Goal: Information Seeking & Learning: Learn about a topic

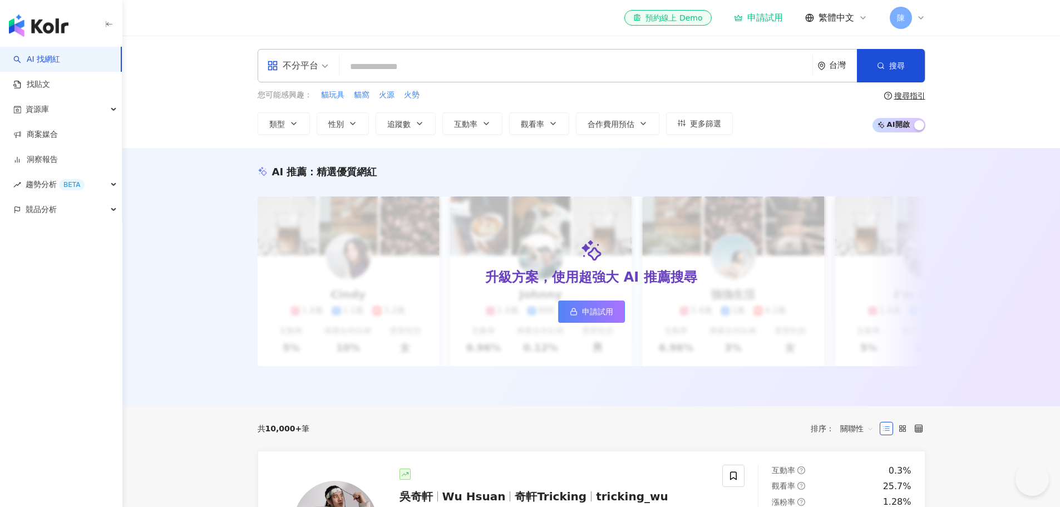
click at [461, 70] on input "search" at bounding box center [576, 66] width 464 height 21
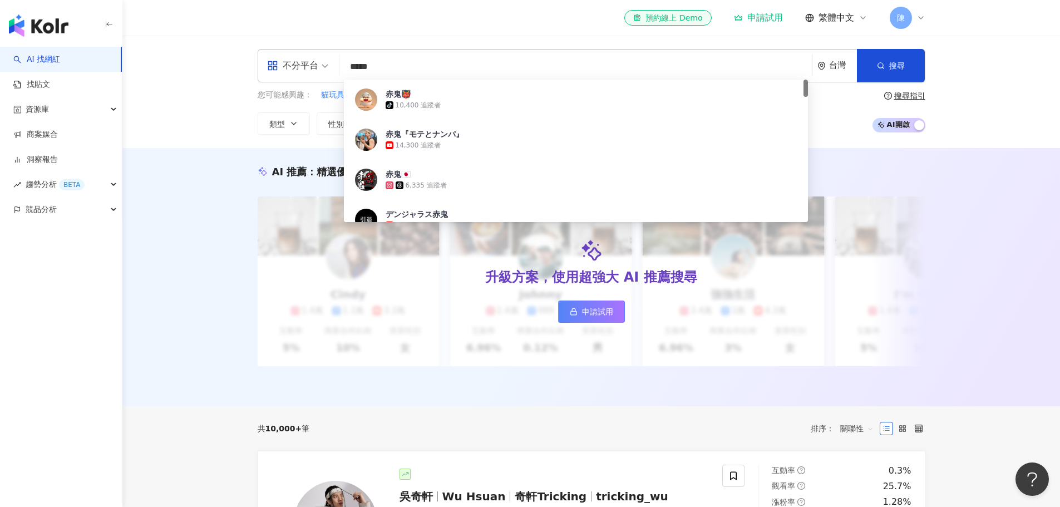
type input "****"
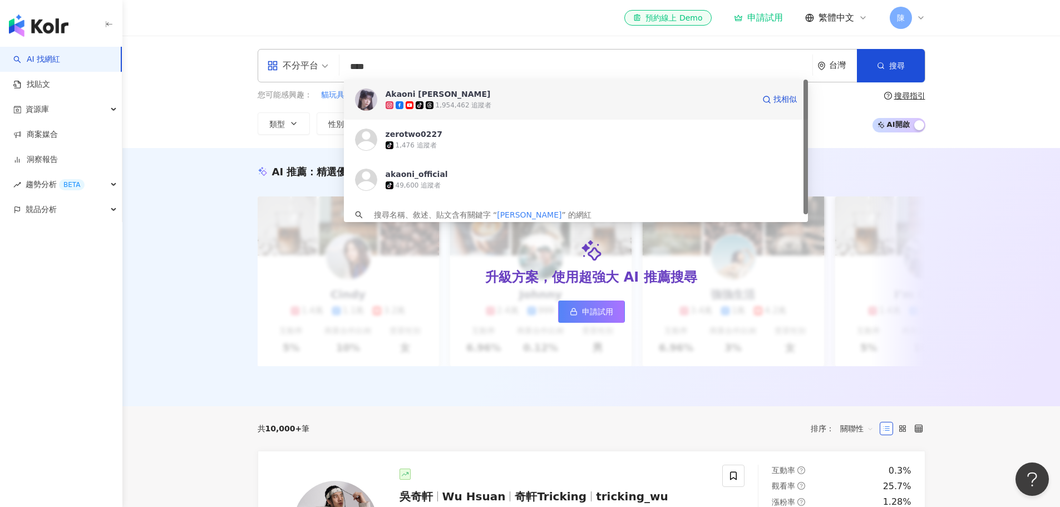
click at [535, 98] on span "Akaoni 赤鬼伯伯" at bounding box center [570, 93] width 368 height 11
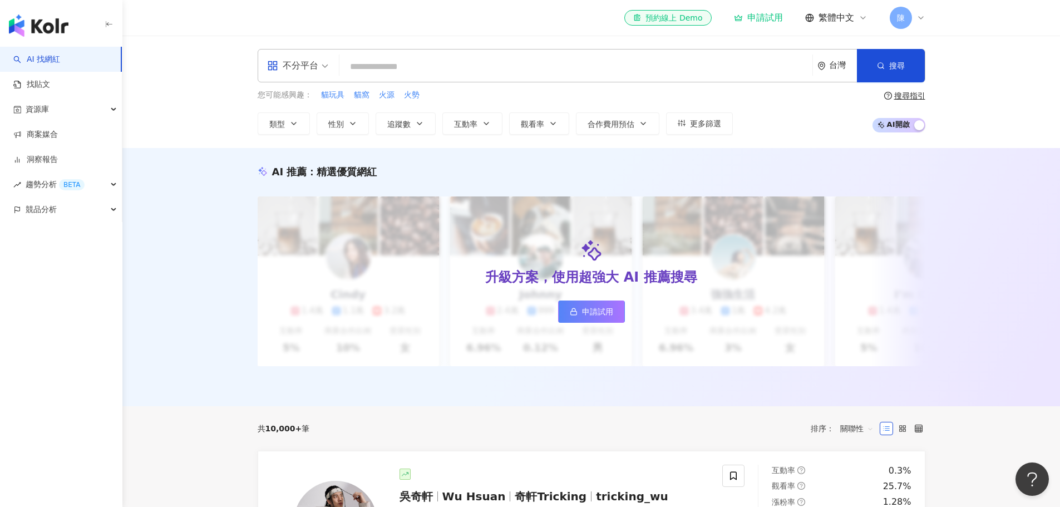
click at [516, 63] on input "search" at bounding box center [576, 66] width 464 height 21
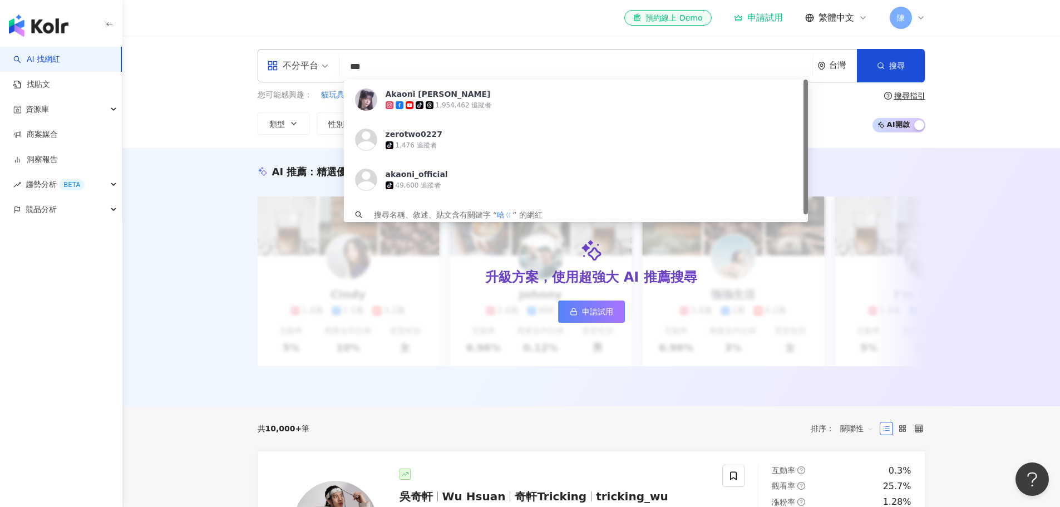
type input "**"
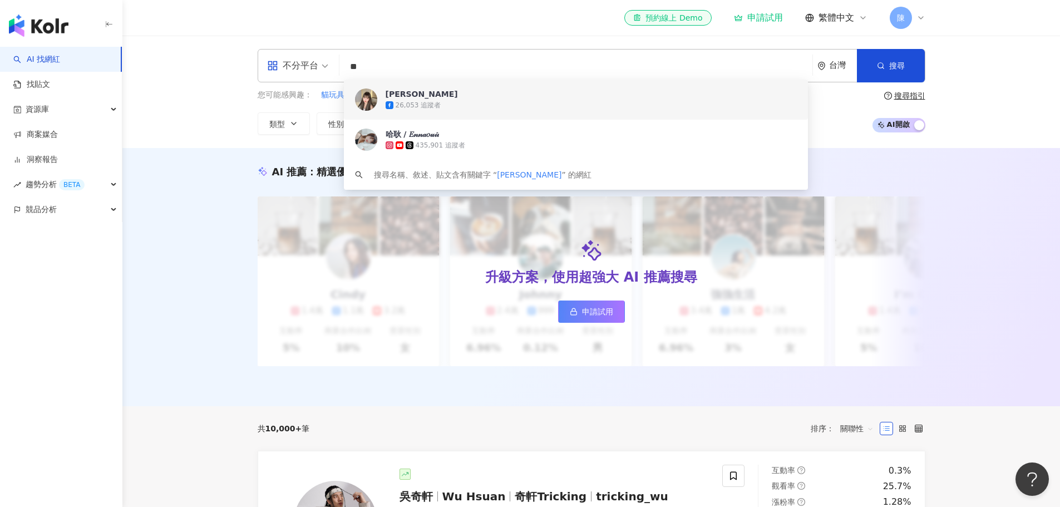
click at [511, 104] on div "26,053 追蹤者" at bounding box center [591, 105] width 411 height 11
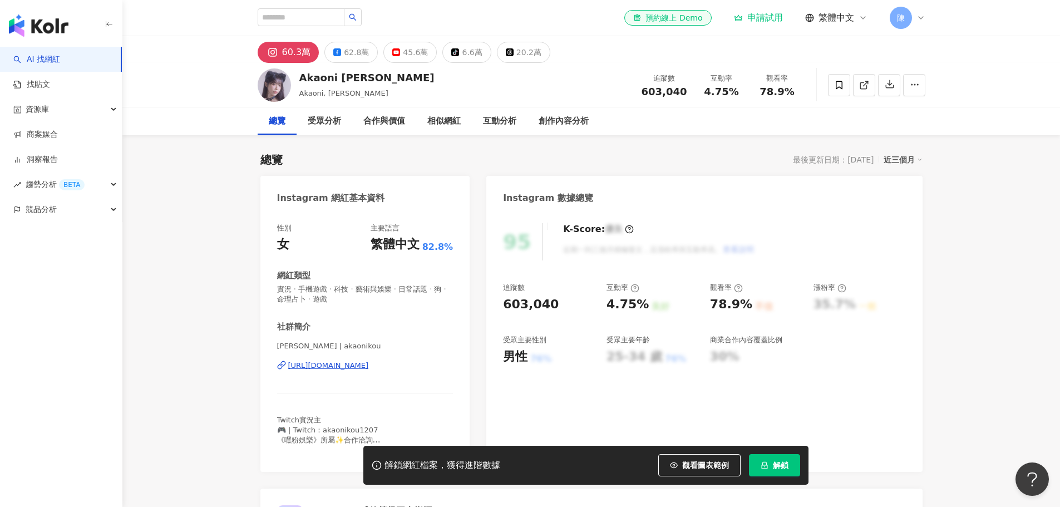
click at [374, 56] on div "60.3萬 62.8萬 45.6萬 tiktok-icon 6.6萬 20.2萬" at bounding box center [404, 52] width 293 height 21
click at [358, 55] on div "62.8萬" at bounding box center [356, 53] width 25 height 16
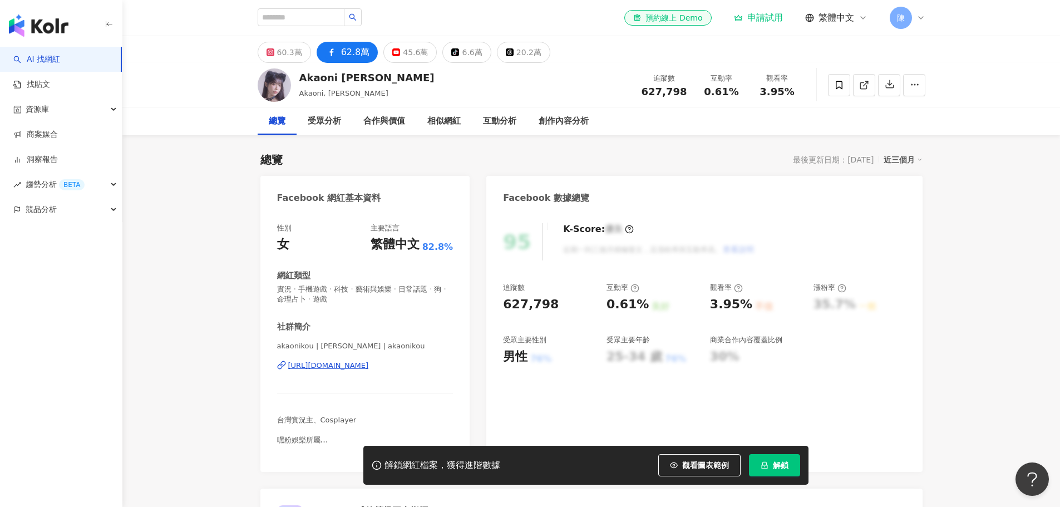
scroll to position [668, 0]
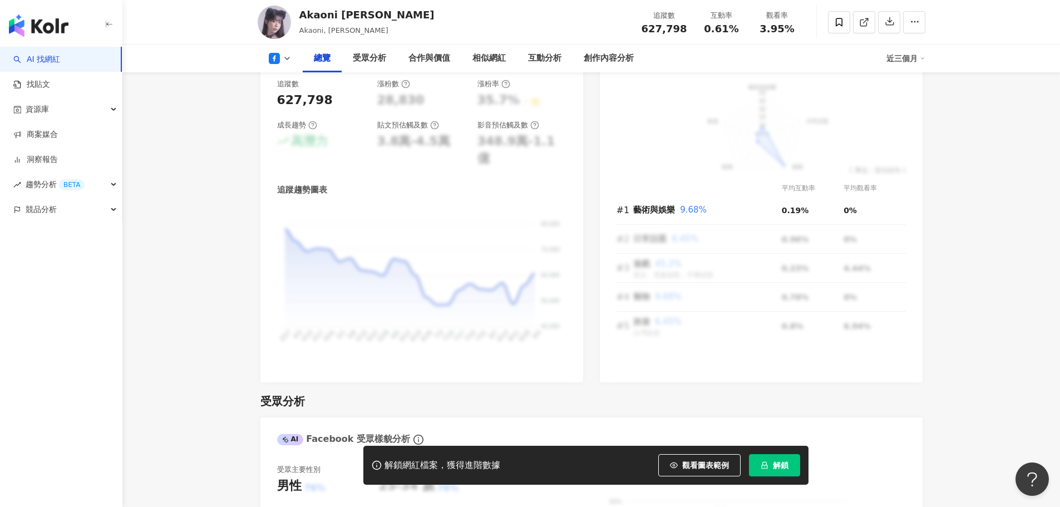
click at [699, 465] on span "觀看圖表範例" at bounding box center [705, 465] width 47 height 9
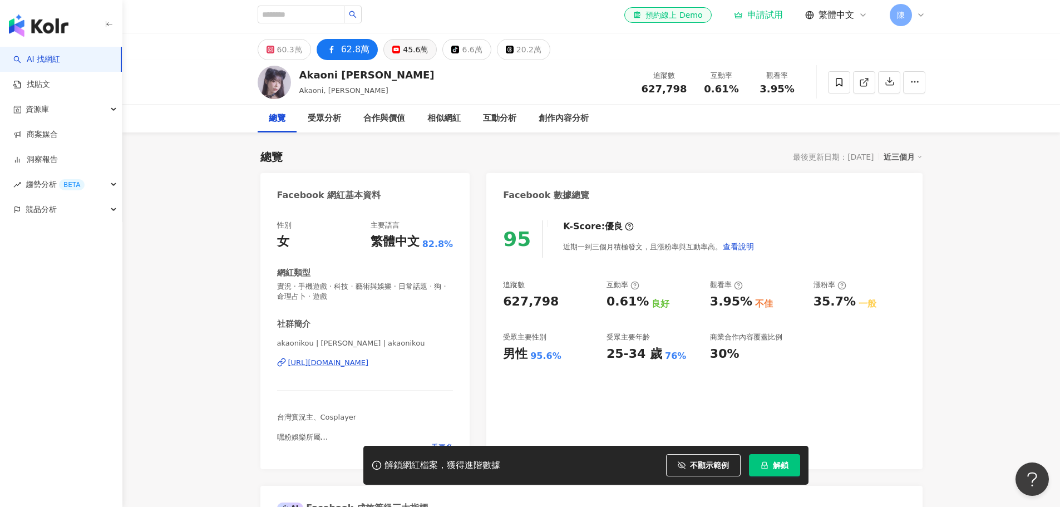
scroll to position [0, 0]
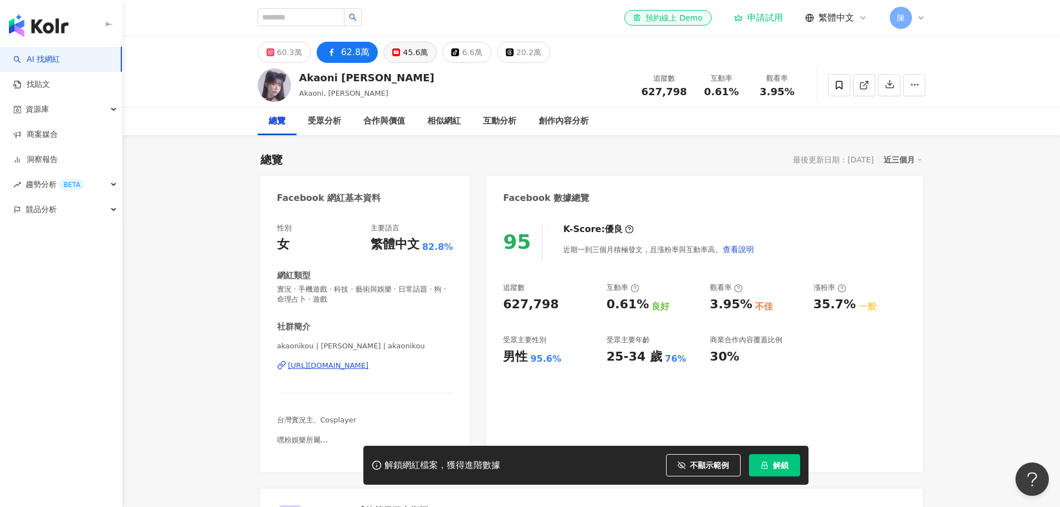
click at [407, 49] on div "45.6萬" at bounding box center [415, 53] width 25 height 16
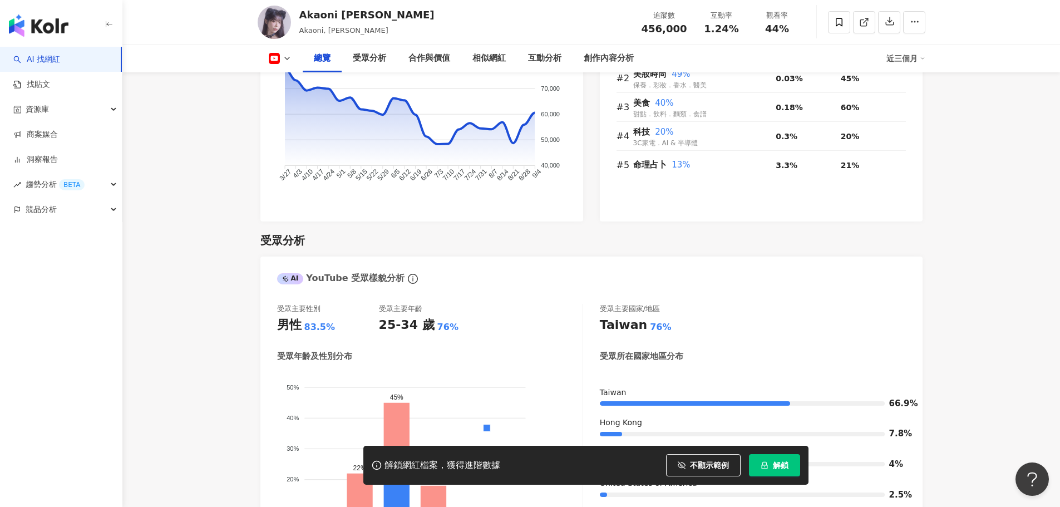
scroll to position [890, 0]
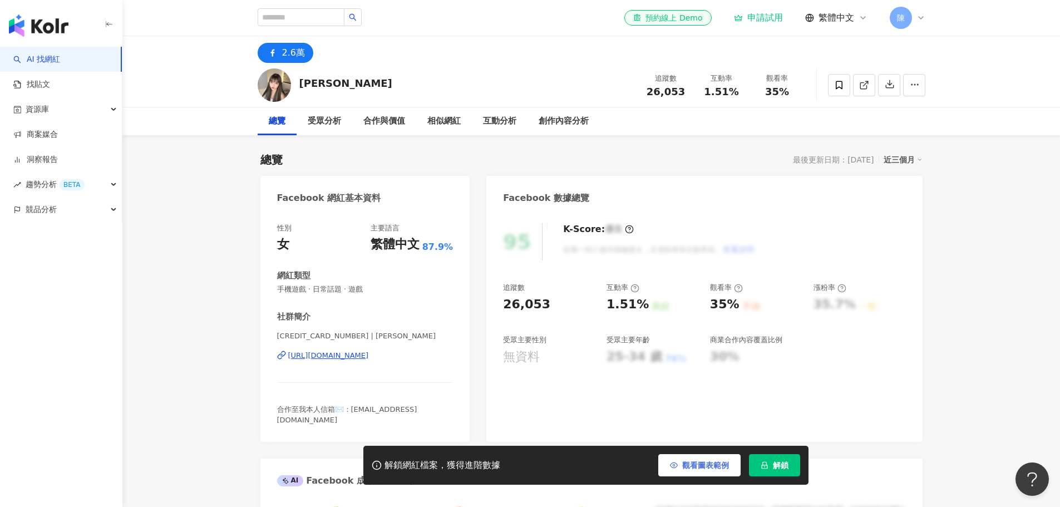
click at [707, 466] on span "觀看圖表範例" at bounding box center [705, 465] width 47 height 9
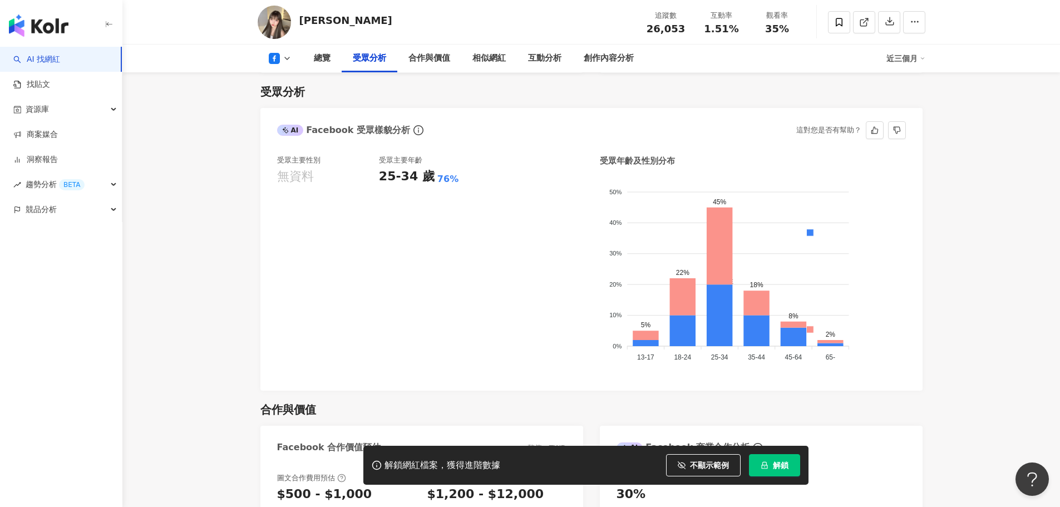
scroll to position [946, 0]
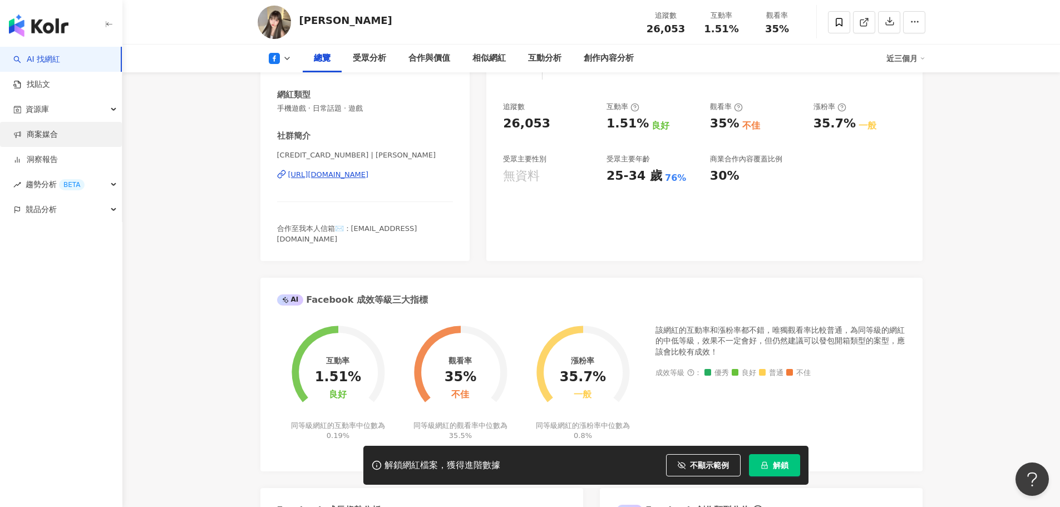
scroll to position [0, 0]
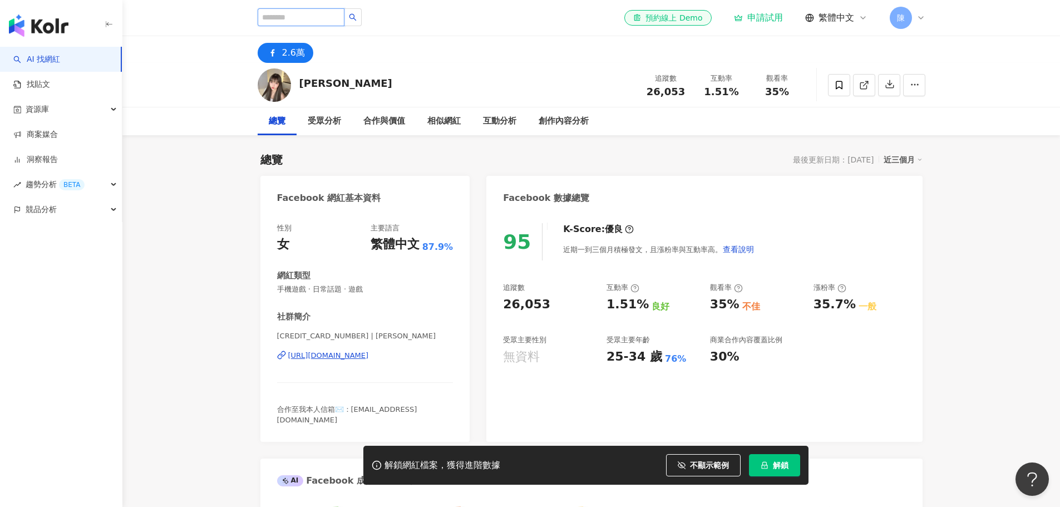
click at [297, 14] on input "search" at bounding box center [301, 17] width 87 height 18
type input "**"
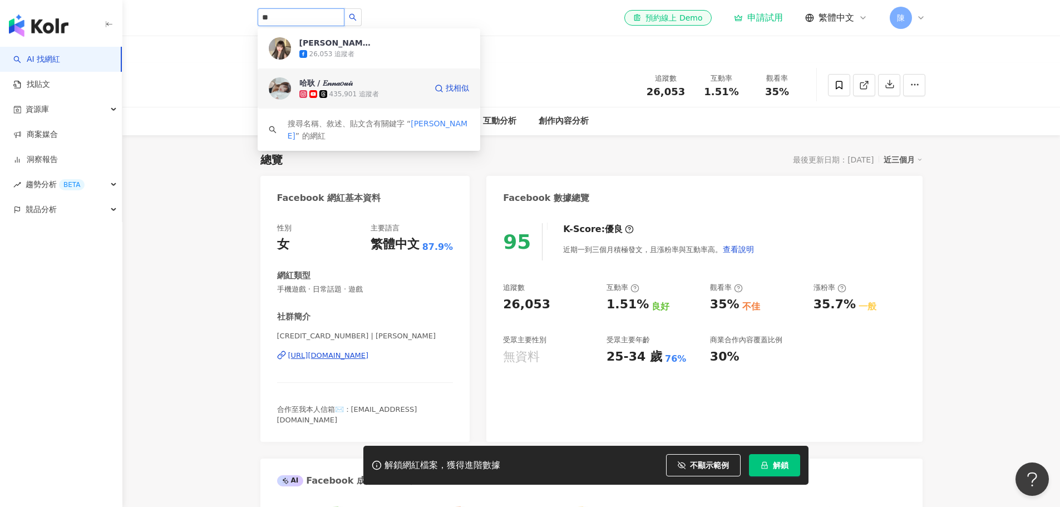
click at [333, 88] on div "哈耿 / 𝐸𝓃𝓃𝒶𝑜𝓊𝒾𝒾" at bounding box center [326, 82] width 54 height 11
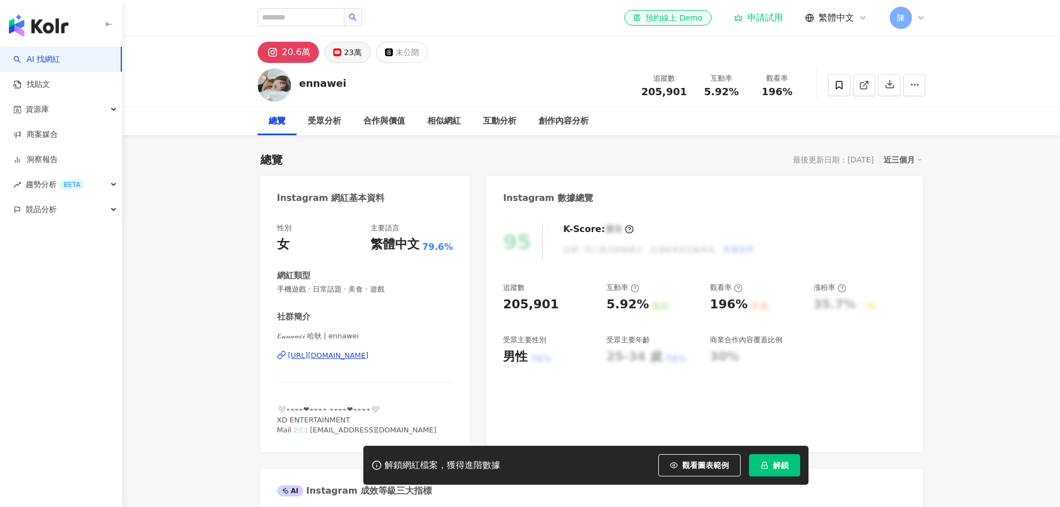
click at [345, 56] on div "23萬" at bounding box center [353, 53] width 18 height 16
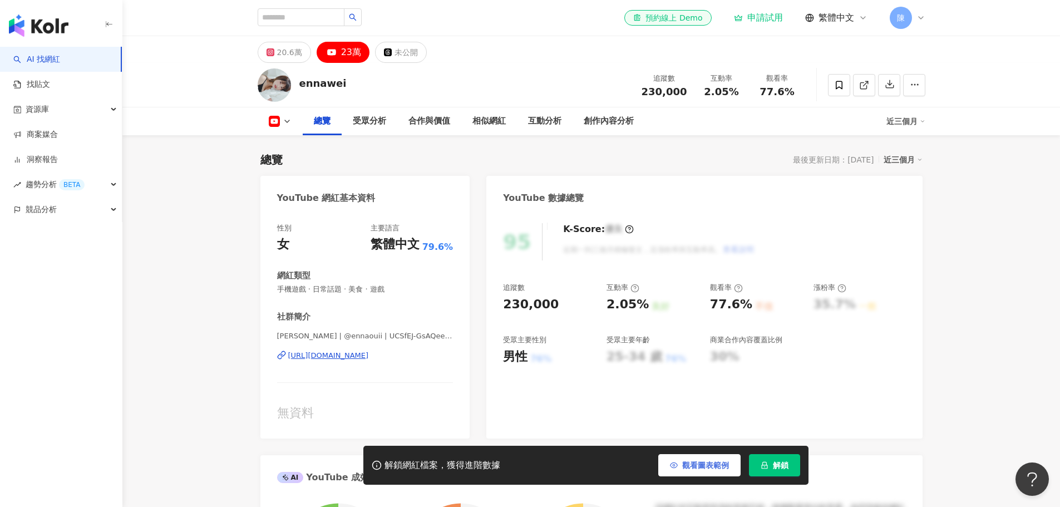
scroll to position [612, 0]
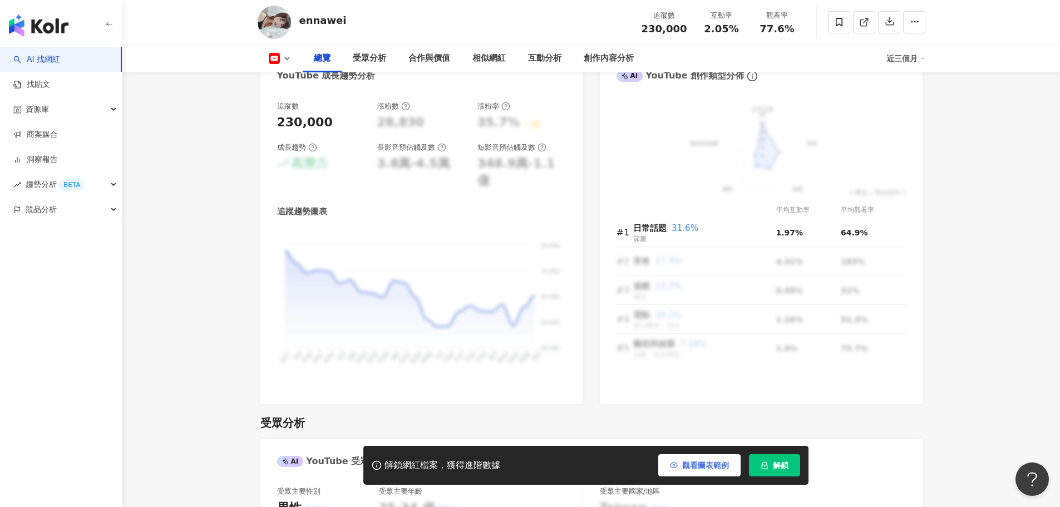
click at [686, 459] on button "觀看圖表範例" at bounding box center [699, 465] width 82 height 22
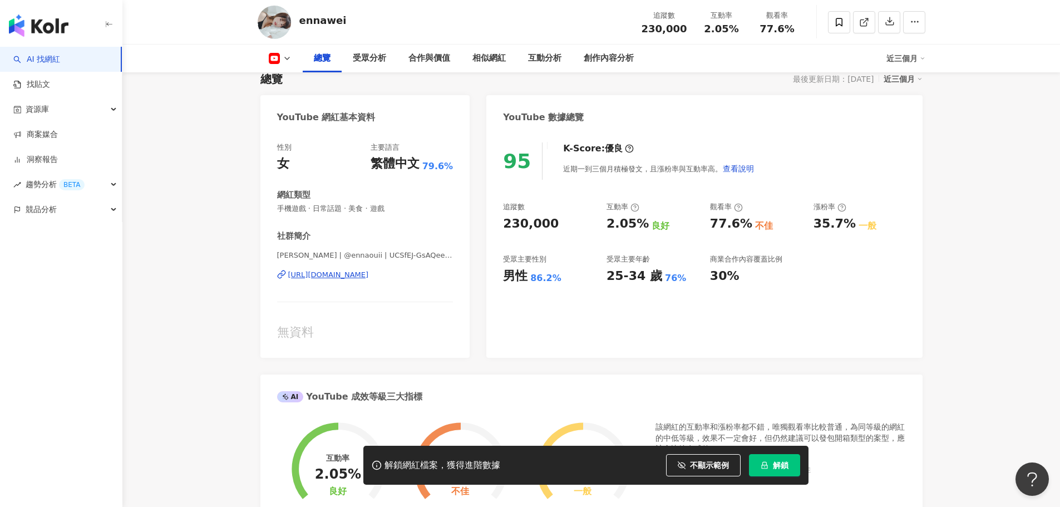
scroll to position [0, 0]
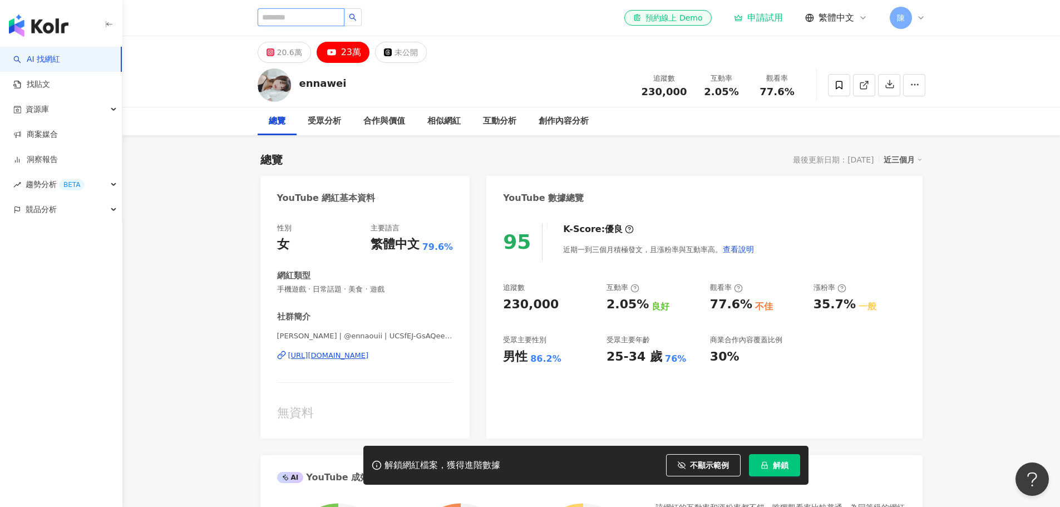
click at [310, 25] on input "search" at bounding box center [301, 17] width 87 height 18
type input "**"
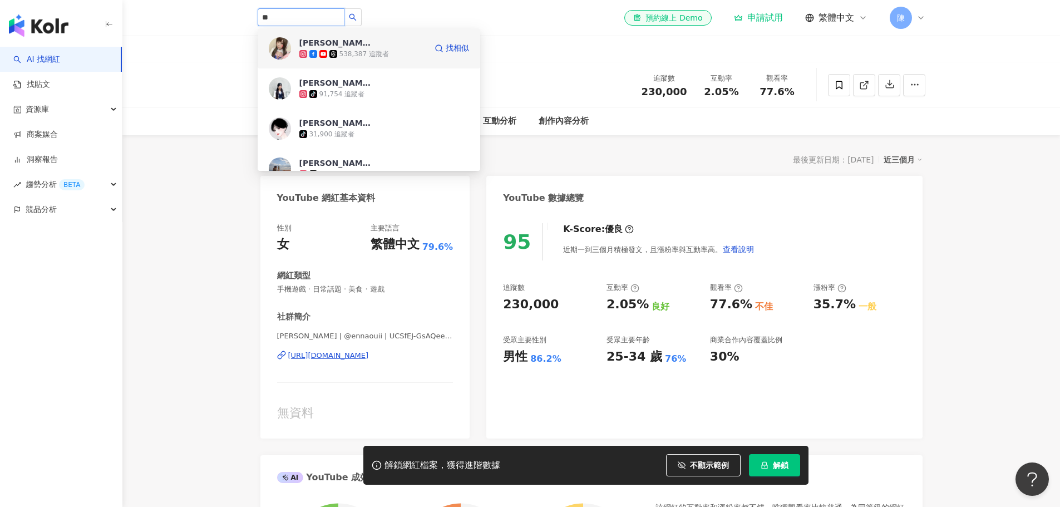
click at [341, 56] on div "538,387 追蹤者" at bounding box center [364, 54] width 50 height 9
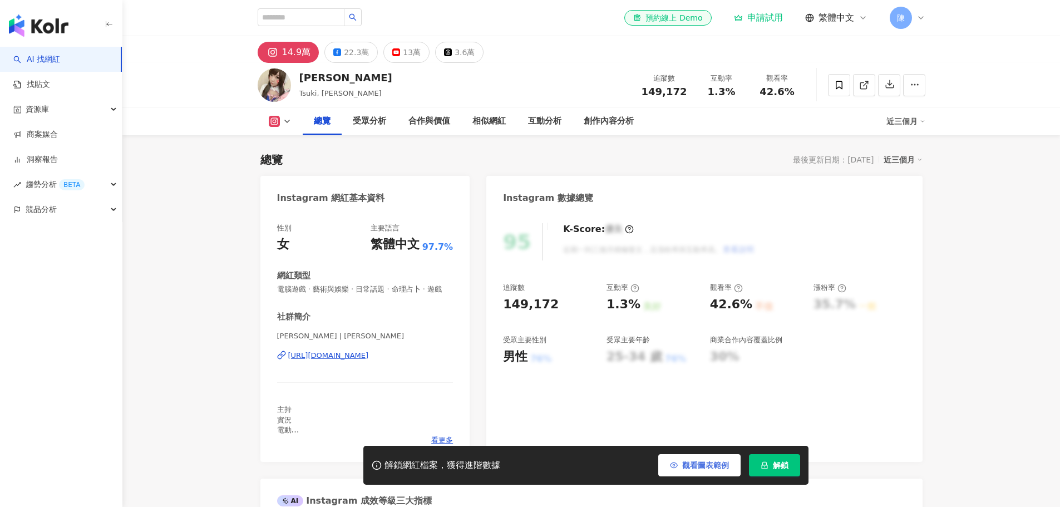
scroll to position [334, 0]
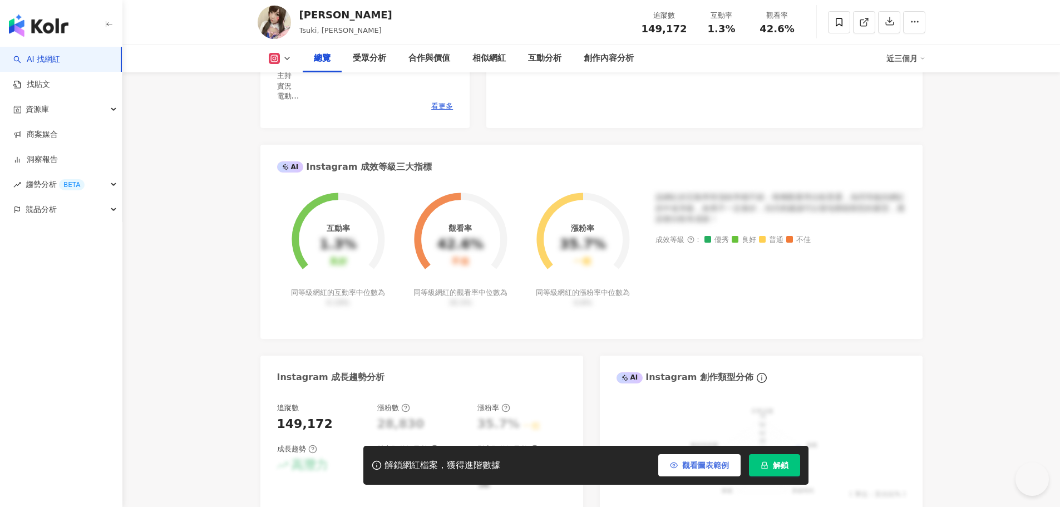
click at [694, 469] on span "觀看圖表範例" at bounding box center [705, 465] width 47 height 9
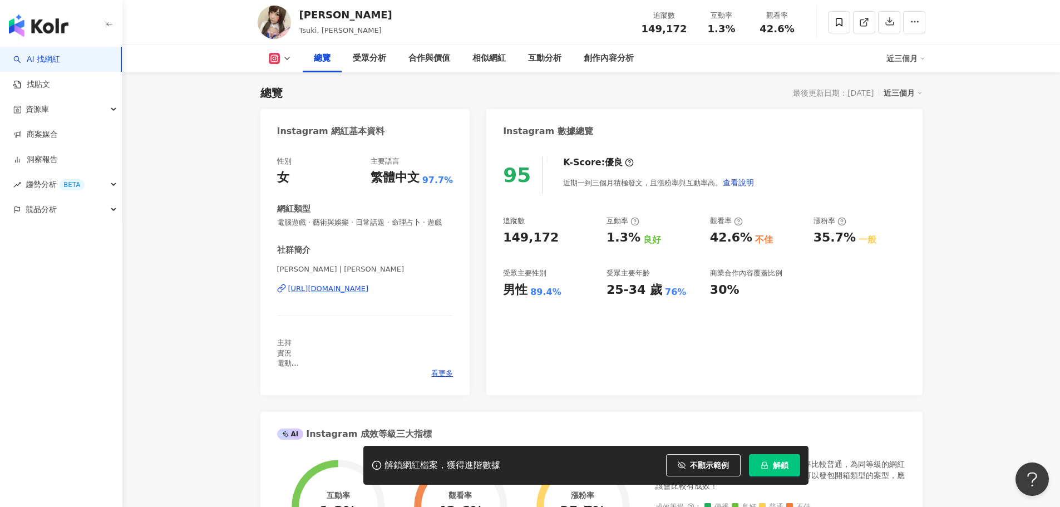
scroll to position [0, 0]
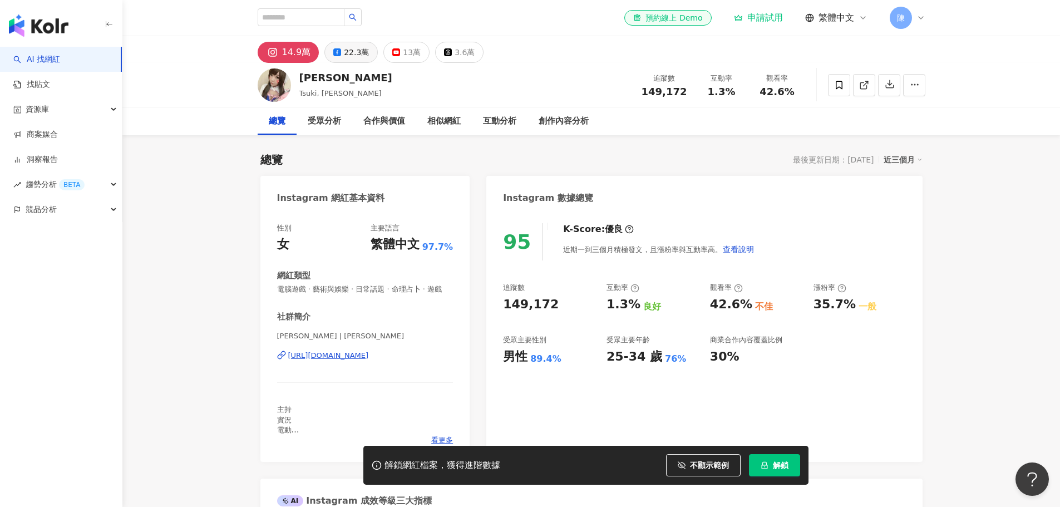
click at [357, 50] on div "22.3萬" at bounding box center [356, 53] width 25 height 16
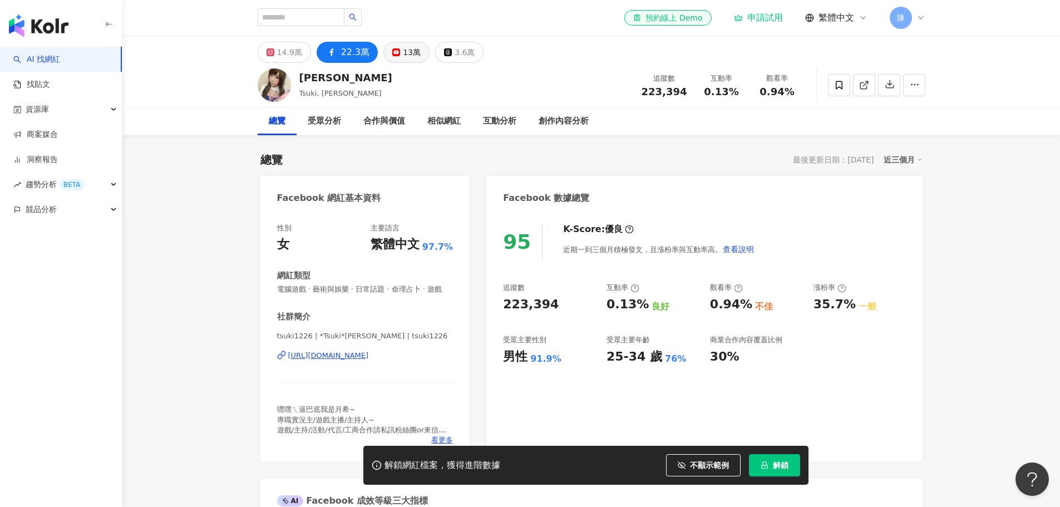
click at [393, 50] on icon at bounding box center [396, 52] width 8 height 8
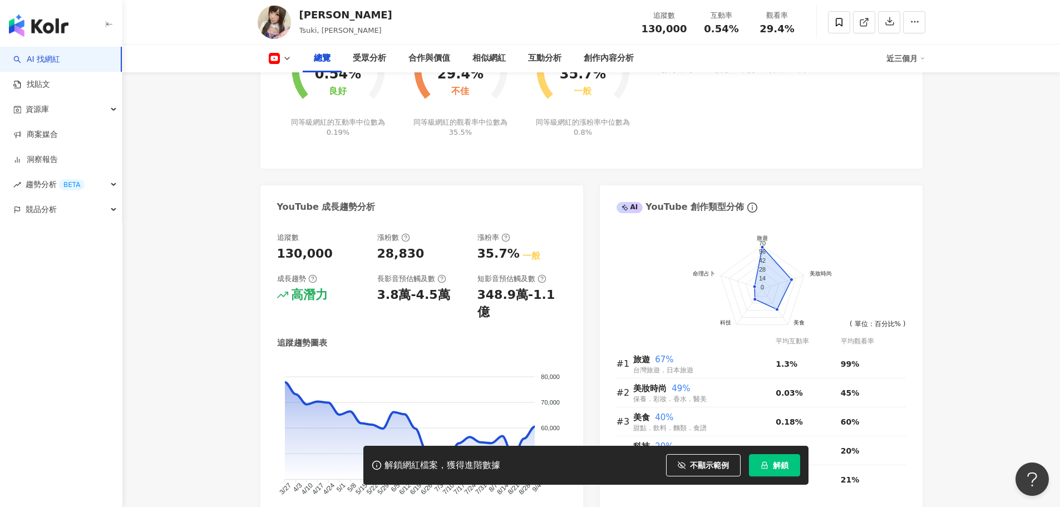
scroll to position [890, 0]
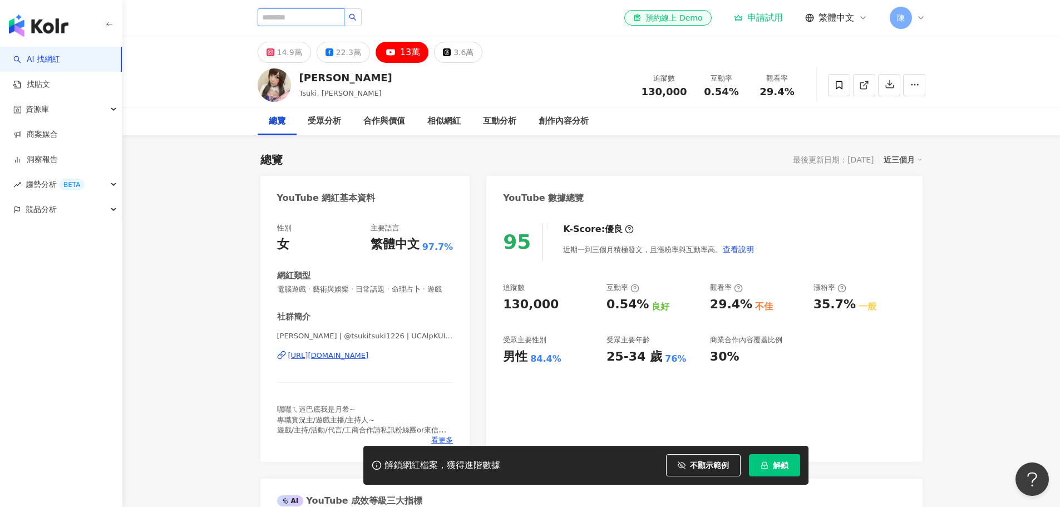
click at [324, 16] on input "search" at bounding box center [301, 17] width 87 height 18
type input "**"
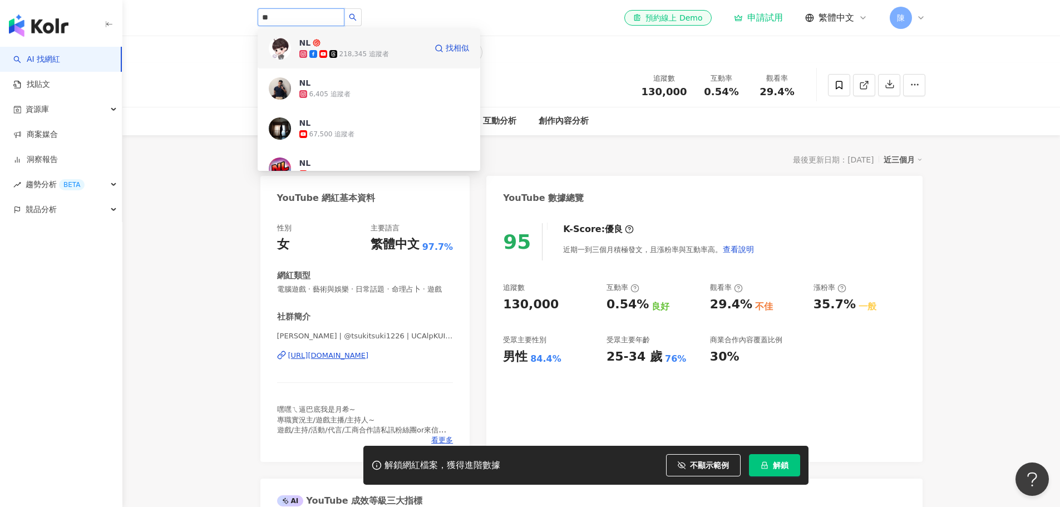
click at [354, 47] on span "NL" at bounding box center [335, 42] width 72 height 11
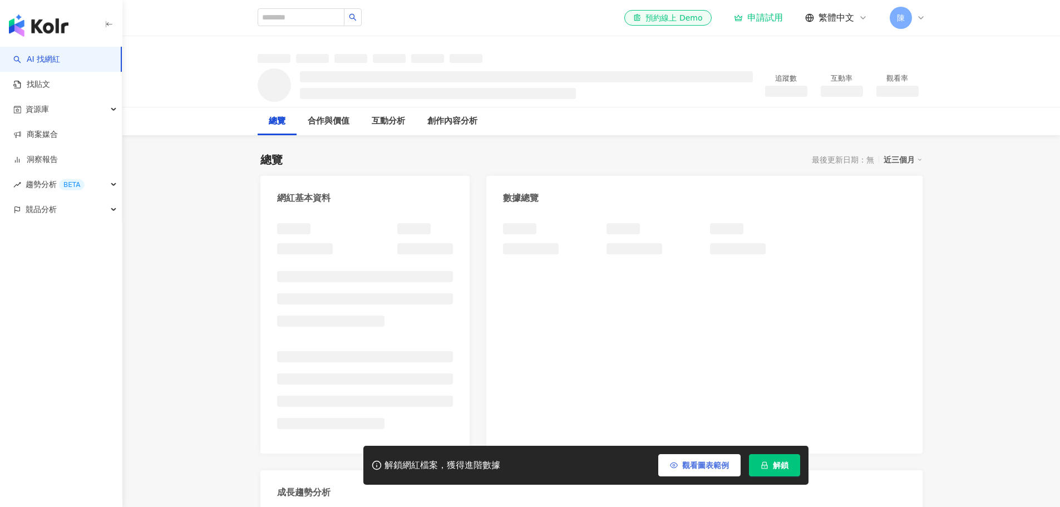
click at [682, 465] on span "觀看圖表範例" at bounding box center [705, 465] width 47 height 9
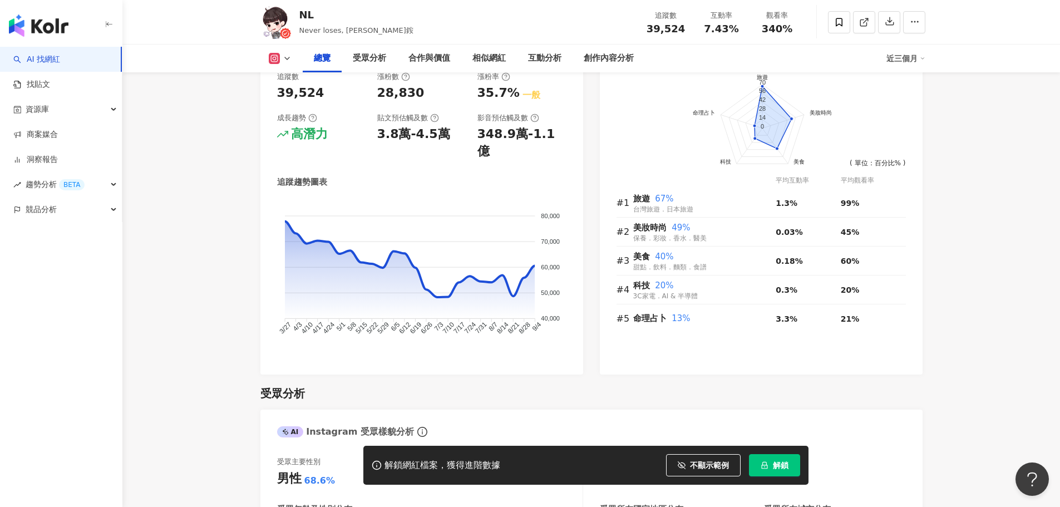
scroll to position [835, 0]
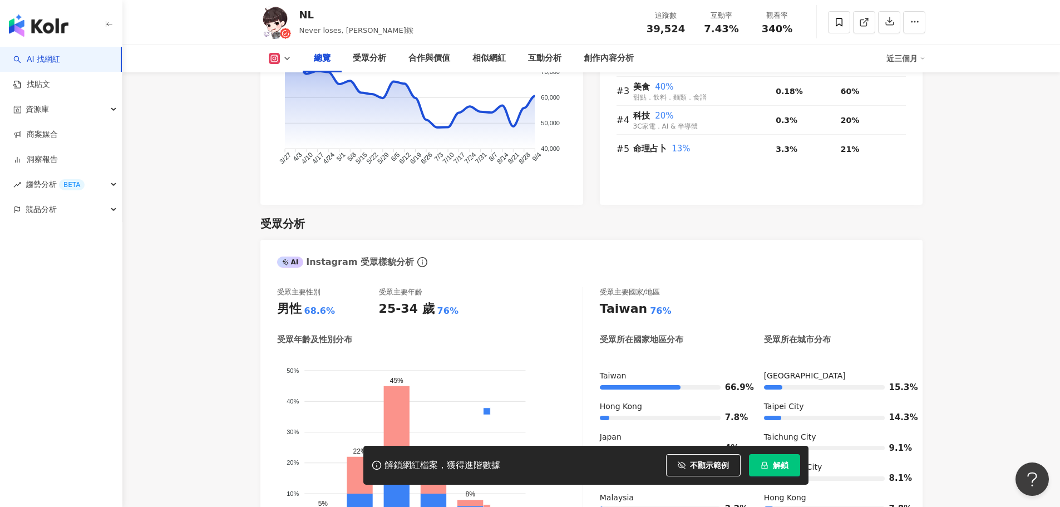
click at [286, 60] on icon at bounding box center [287, 58] width 9 height 9
click at [296, 105] on button "Facebook" at bounding box center [297, 105] width 67 height 16
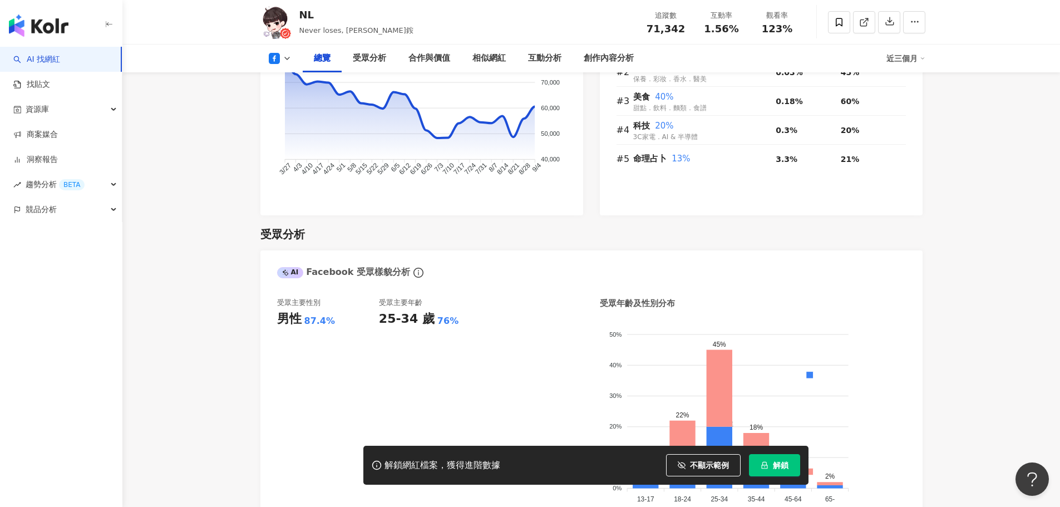
scroll to position [845, 0]
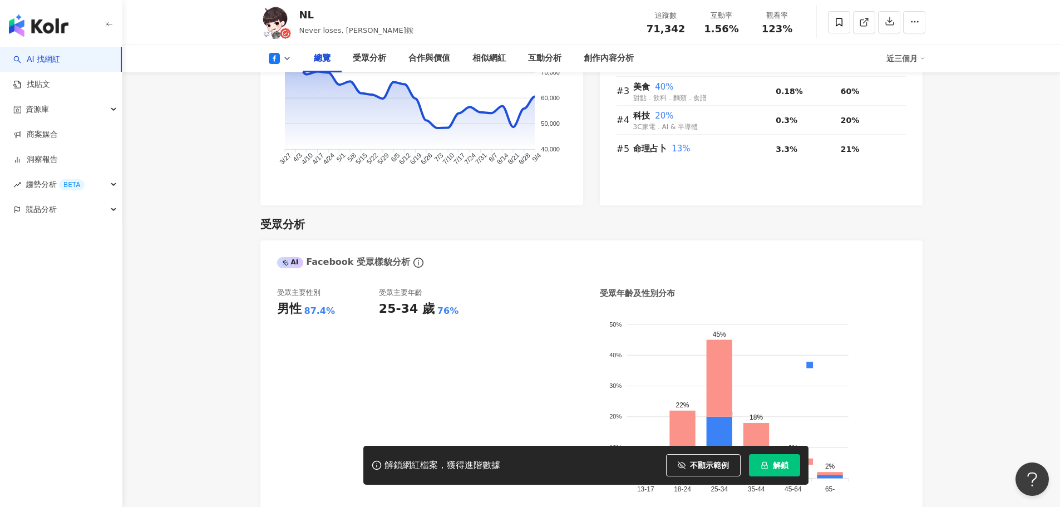
click at [285, 65] on div "總覽 受眾分析 合作與價值 相似網紅 互動分析 創作內容分析 近三個月" at bounding box center [592, 59] width 668 height 28
click at [286, 61] on icon at bounding box center [287, 58] width 9 height 9
click at [290, 131] on button "YouTube" at bounding box center [297, 130] width 67 height 16
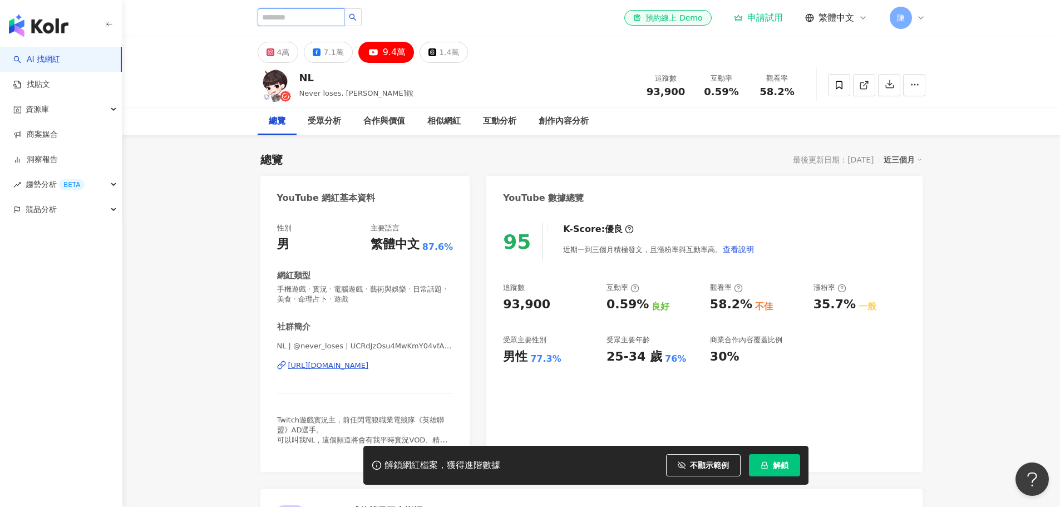
click at [308, 20] on input "search" at bounding box center [301, 17] width 87 height 18
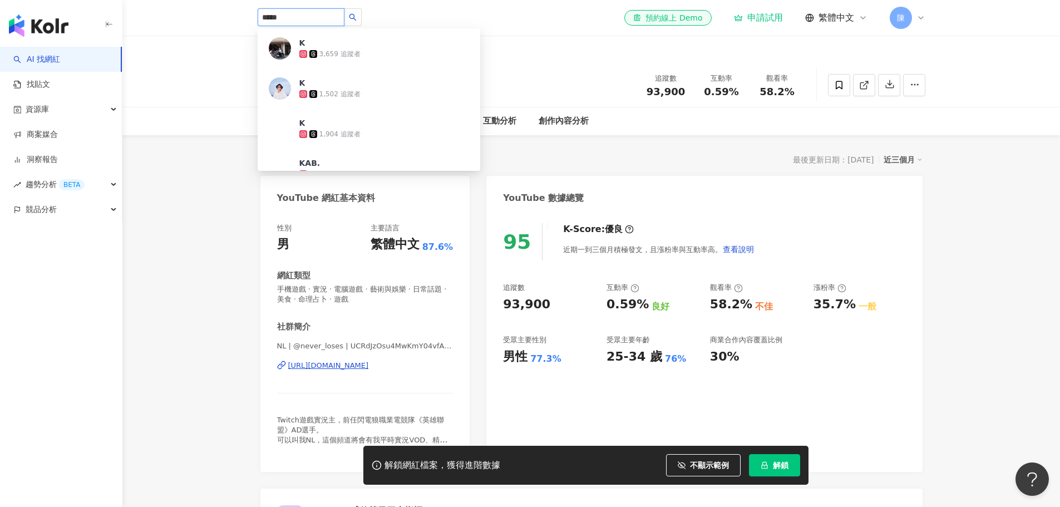
type input "******"
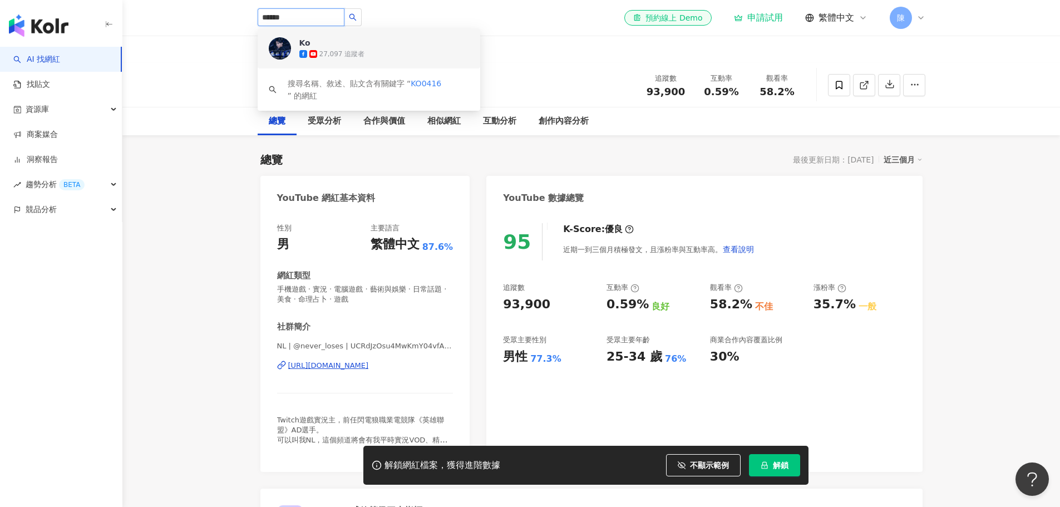
click at [325, 57] on div "27,097 追蹤者" at bounding box center [342, 54] width 46 height 9
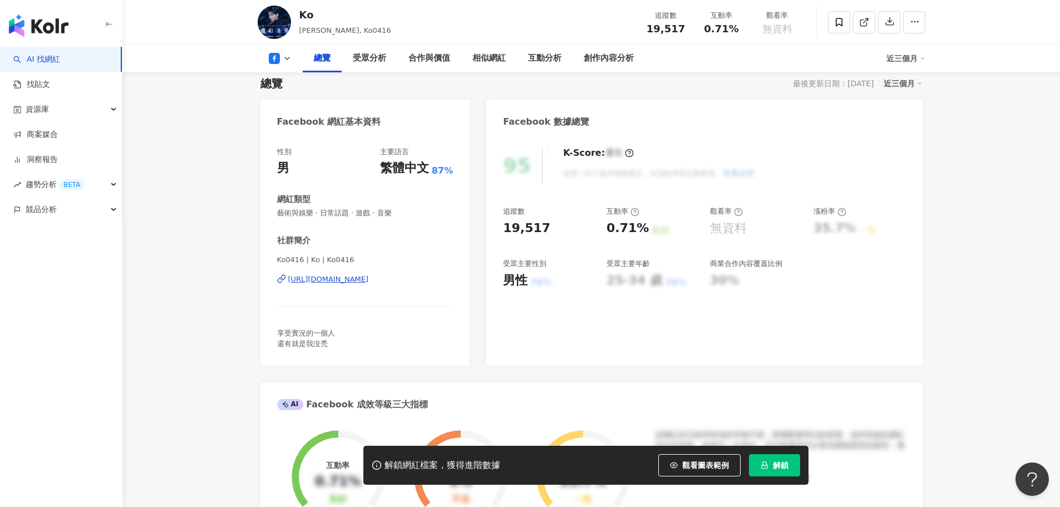
scroll to position [111, 0]
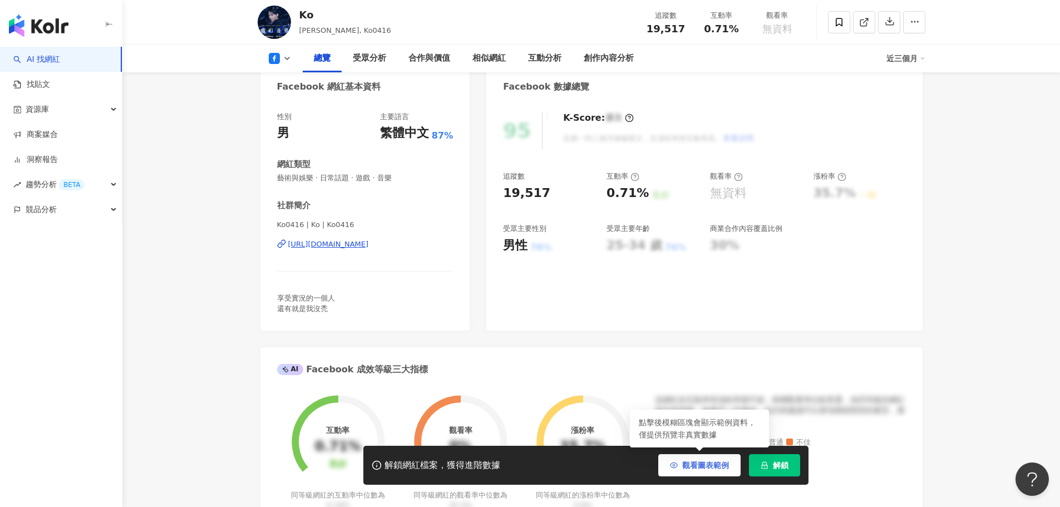
click at [692, 462] on span "觀看圖表範例" at bounding box center [705, 465] width 47 height 9
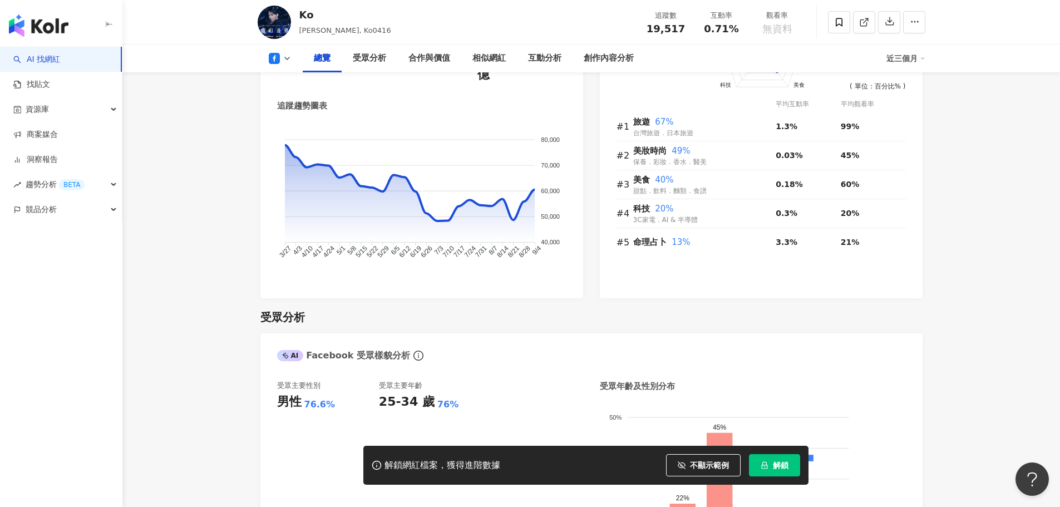
scroll to position [779, 0]
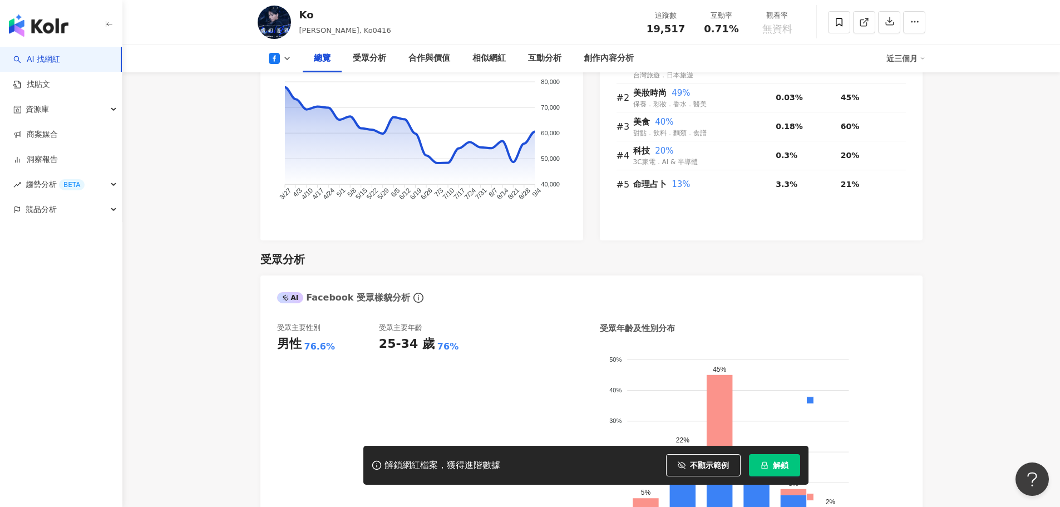
click at [283, 58] on icon at bounding box center [287, 58] width 9 height 9
click at [275, 109] on button "YouTube" at bounding box center [297, 105] width 67 height 16
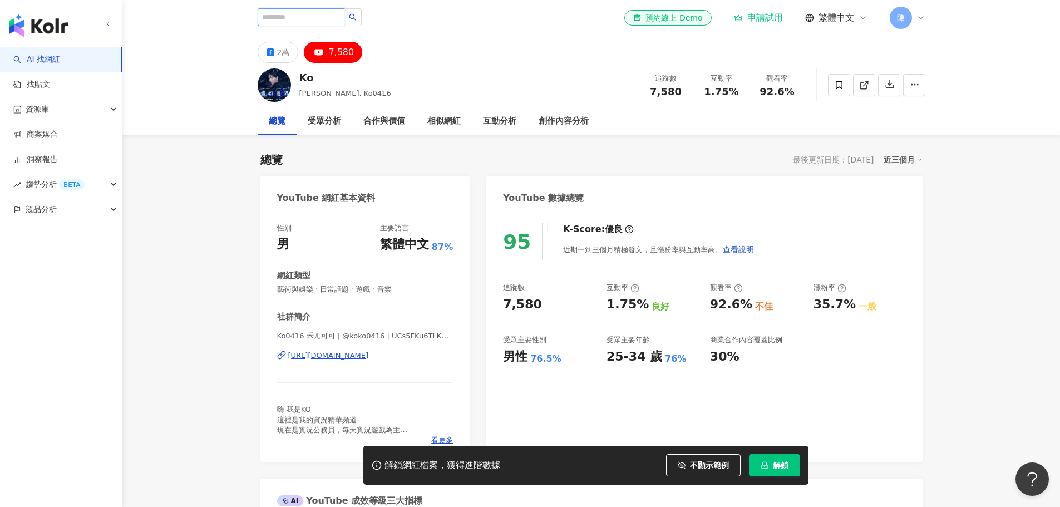
click at [342, 22] on input "search" at bounding box center [301, 17] width 87 height 18
type input "***"
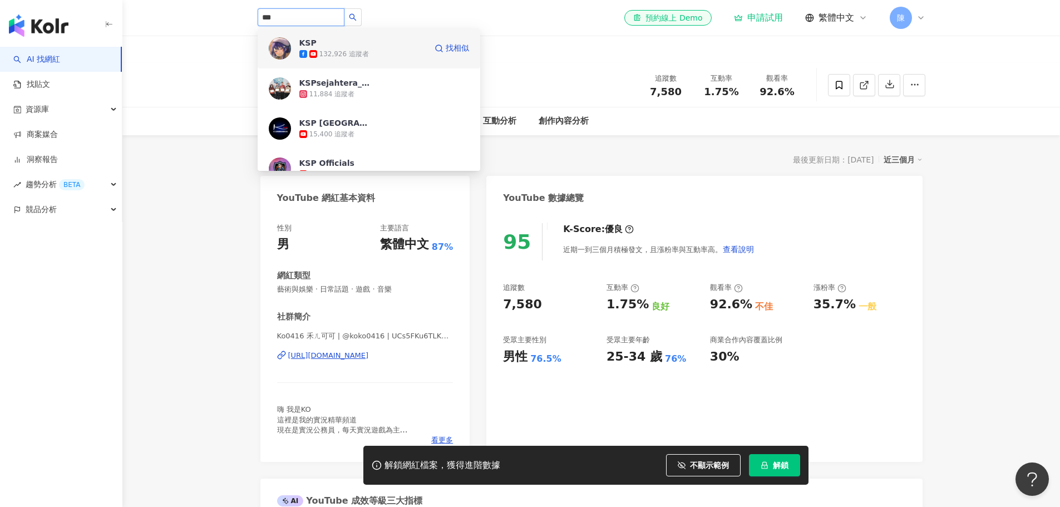
click at [331, 50] on div "132,926 追蹤者" at bounding box center [344, 54] width 50 height 9
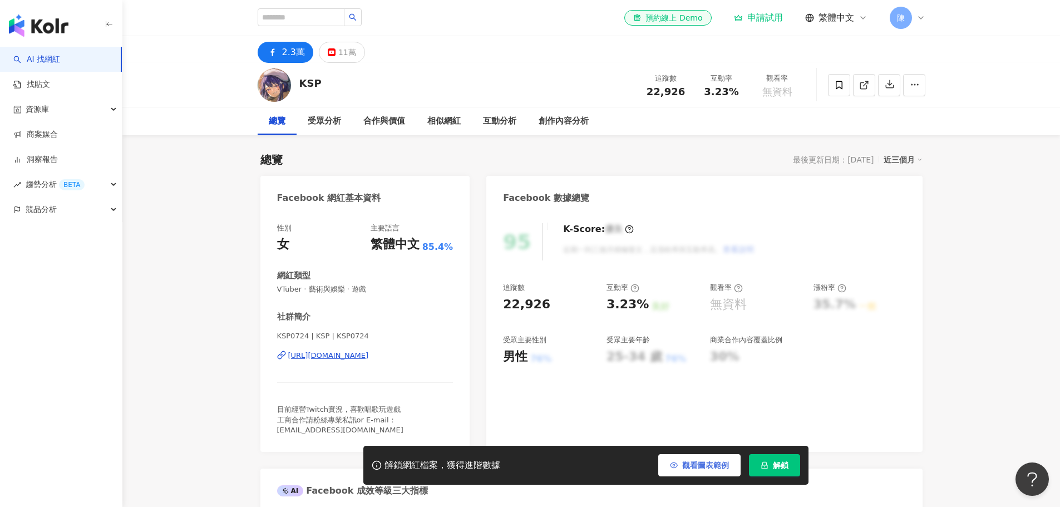
click at [710, 463] on span "觀看圖表範例" at bounding box center [705, 465] width 47 height 9
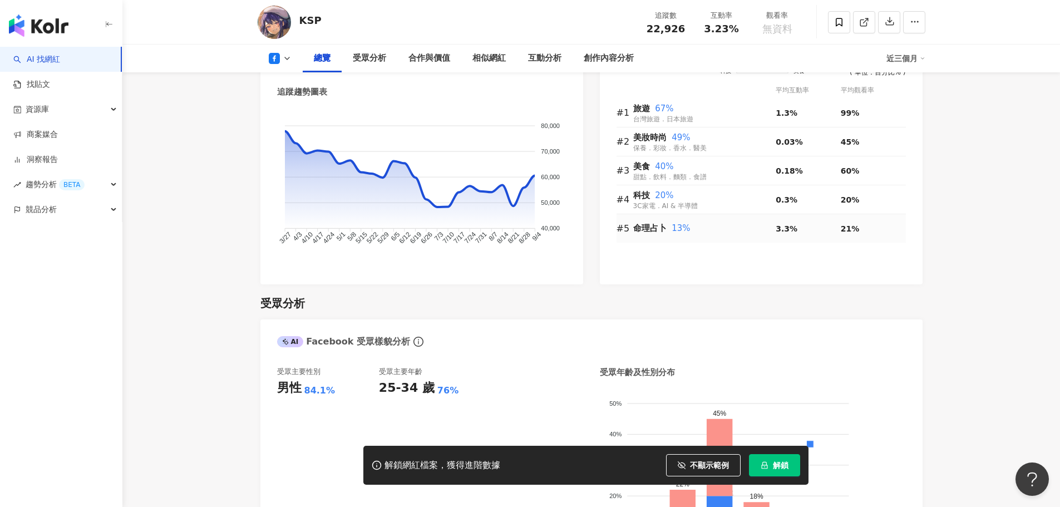
scroll to position [723, 0]
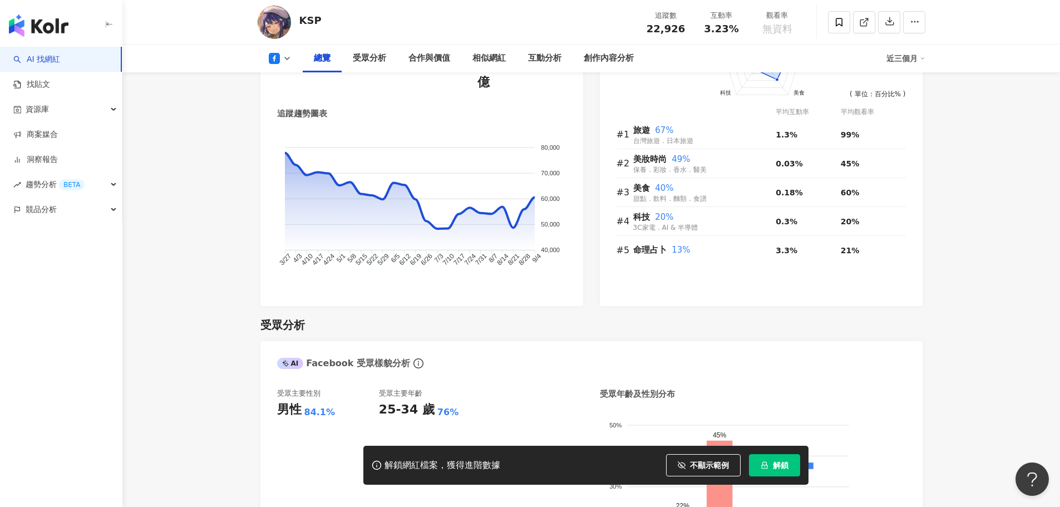
click at [289, 58] on polyline at bounding box center [287, 58] width 4 height 2
click at [296, 106] on button "YouTube" at bounding box center [297, 105] width 67 height 16
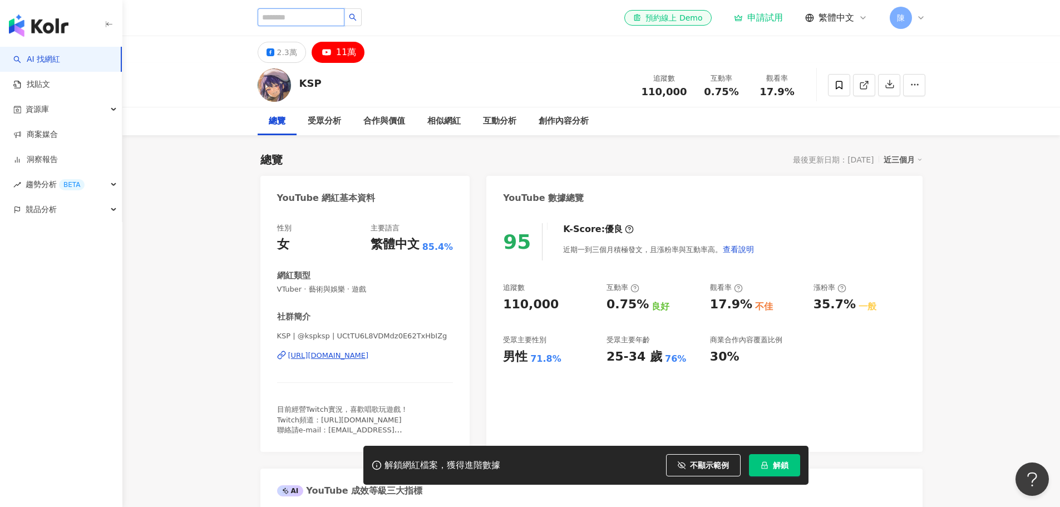
click at [294, 20] on input "search" at bounding box center [301, 17] width 87 height 18
type input "*"
type input "****"
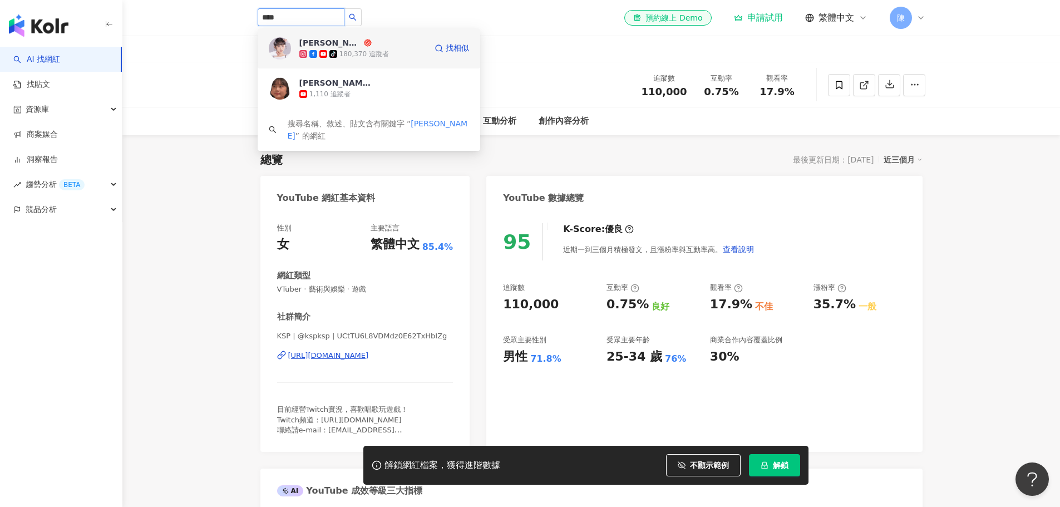
click at [347, 53] on div "180,370 追蹤者" at bounding box center [364, 54] width 50 height 9
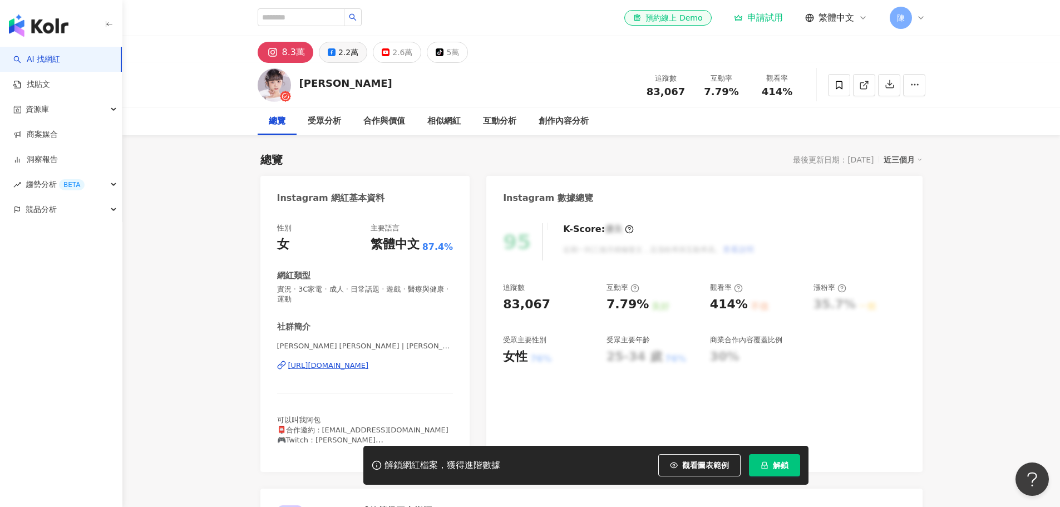
click at [337, 60] on button "2.2萬" at bounding box center [343, 52] width 48 height 21
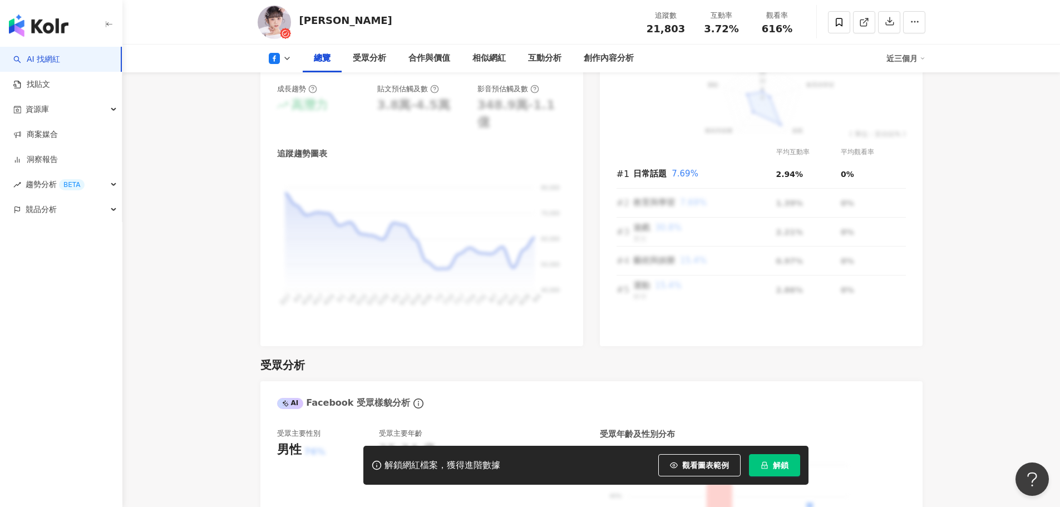
scroll to position [723, 0]
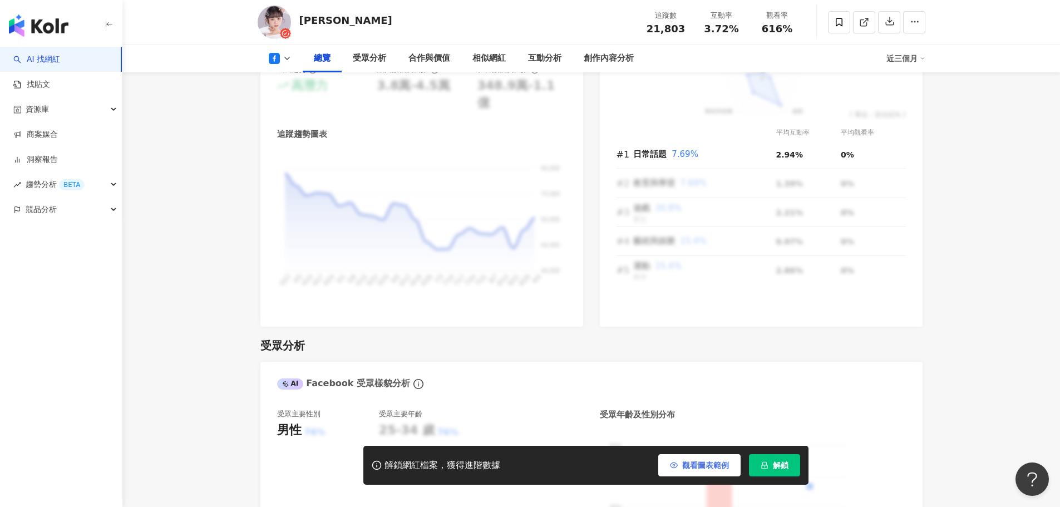
click at [695, 465] on span "觀看圖表範例" at bounding box center [705, 465] width 47 height 9
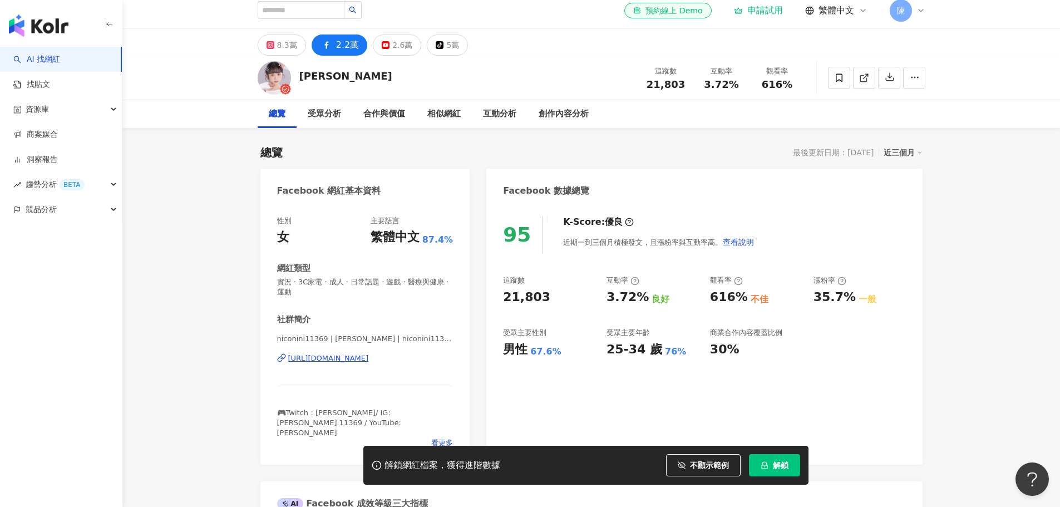
scroll to position [0, 0]
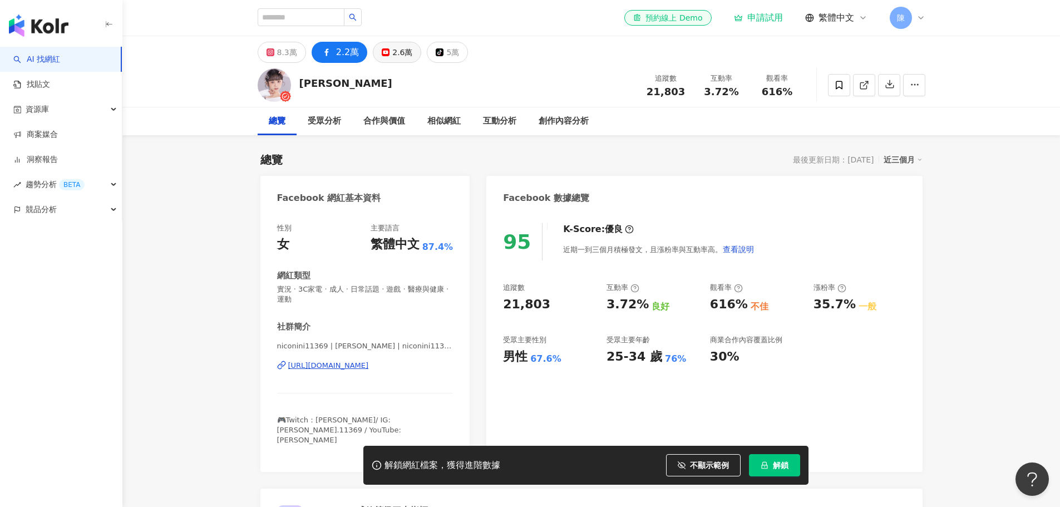
click at [407, 50] on div "2.6萬" at bounding box center [402, 53] width 20 height 16
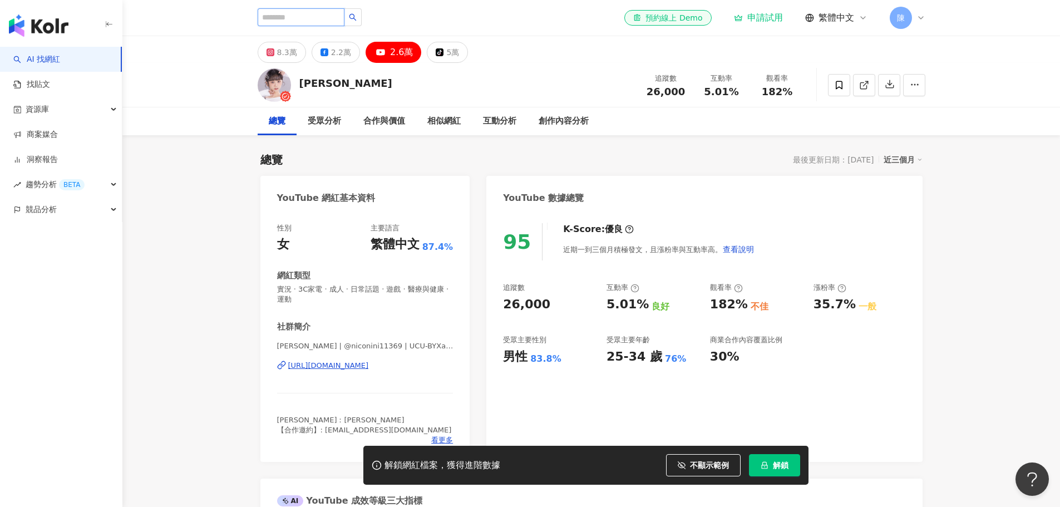
click at [303, 21] on input "search" at bounding box center [301, 17] width 87 height 18
type input "**"
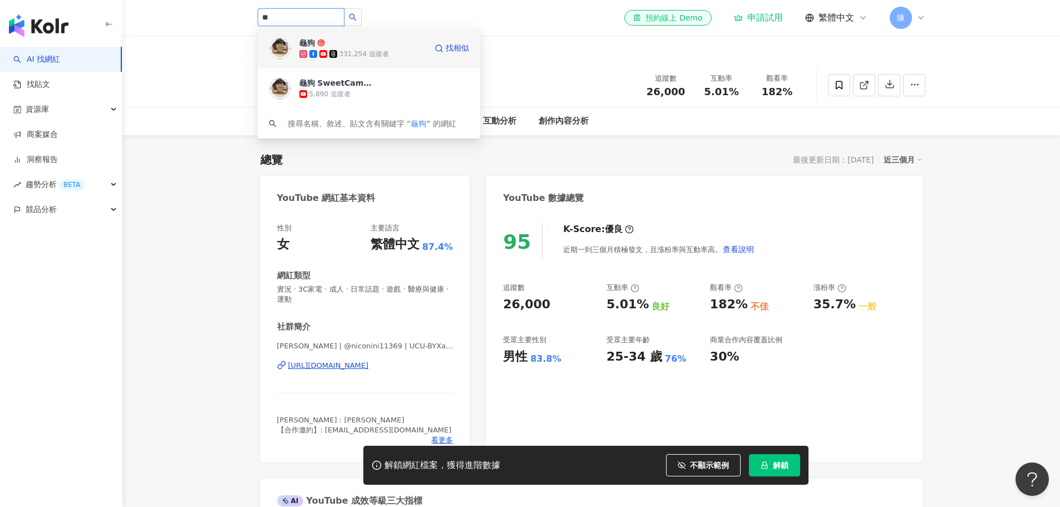
click at [359, 50] on div "331,254 追蹤者" at bounding box center [364, 54] width 50 height 9
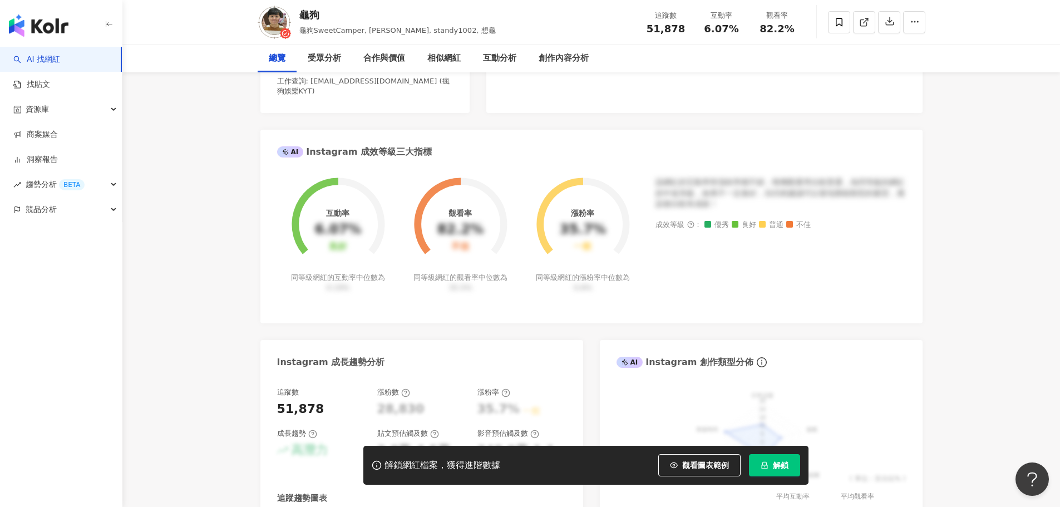
scroll to position [445, 0]
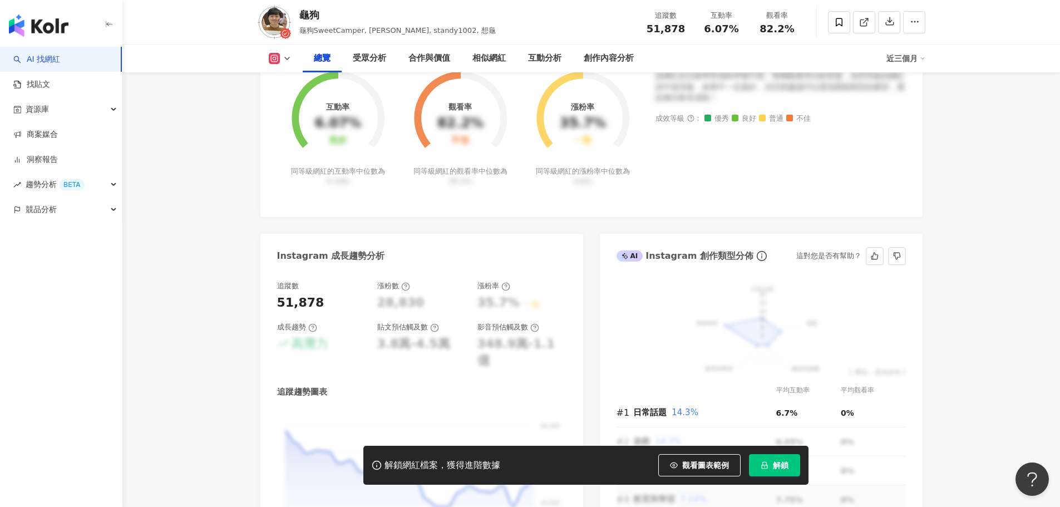
drag, startPoint x: 708, startPoint y: 464, endPoint x: 528, endPoint y: 342, distance: 217.6
click at [708, 464] on span "觀看圖表範例" at bounding box center [705, 465] width 47 height 9
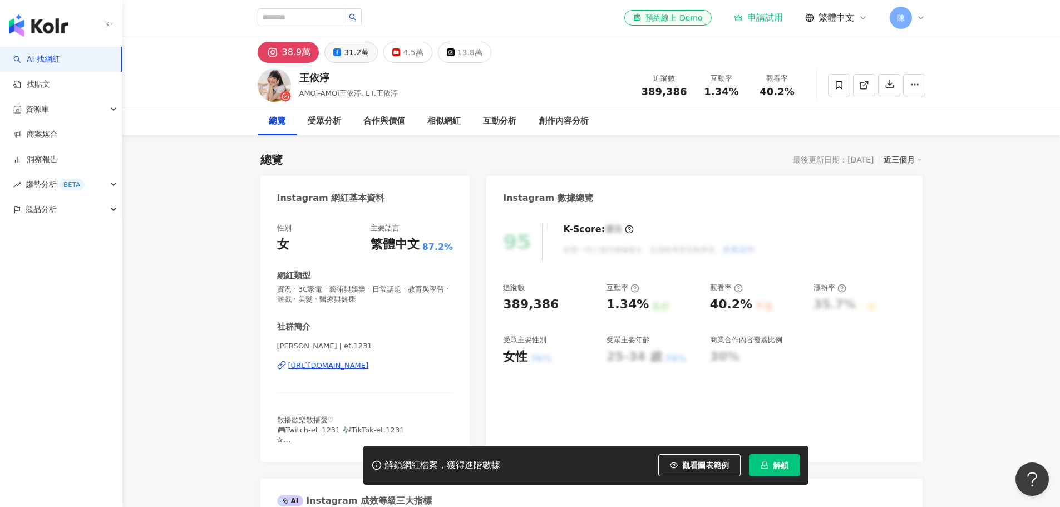
click at [691, 457] on button "觀看圖表範例" at bounding box center [699, 465] width 82 height 22
click at [692, 461] on span "觀看圖表範例" at bounding box center [705, 465] width 47 height 9
click at [353, 48] on div "31.2萬" at bounding box center [356, 53] width 25 height 16
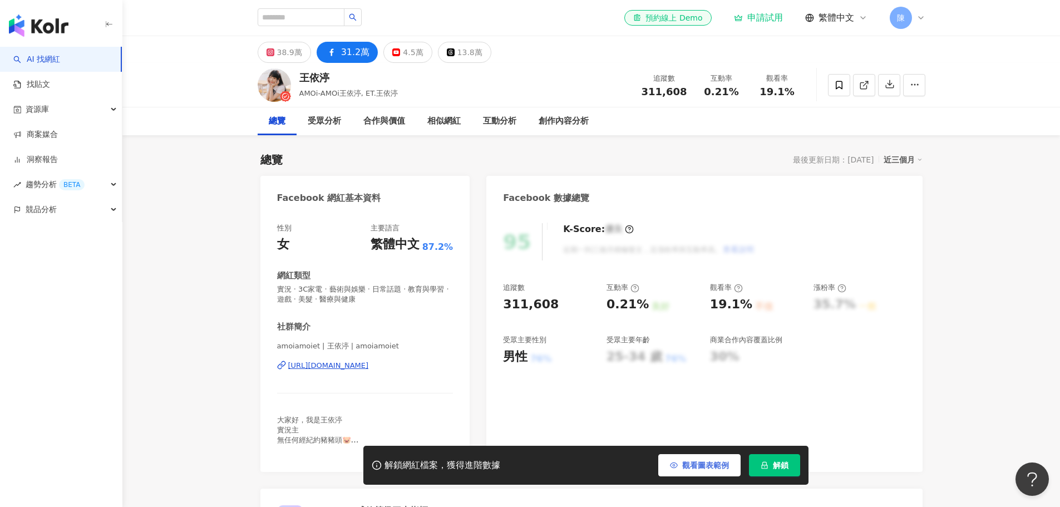
click at [697, 463] on span "觀看圖表範例" at bounding box center [705, 465] width 47 height 9
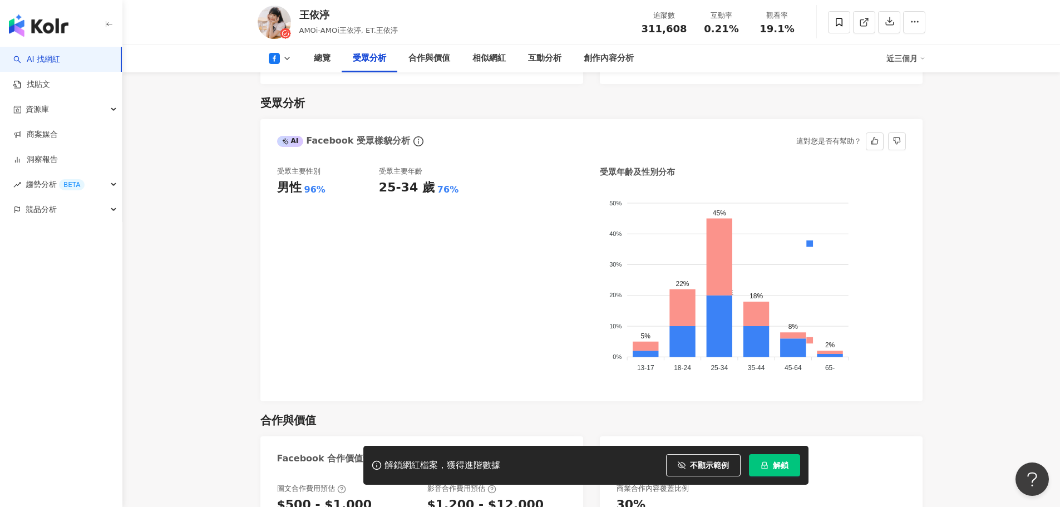
scroll to position [946, 0]
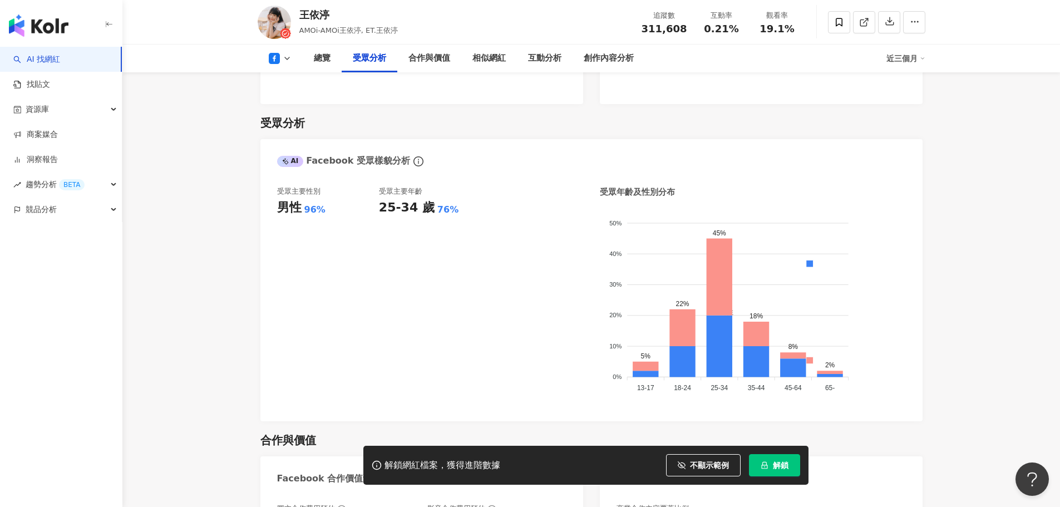
click at [286, 58] on icon at bounding box center [287, 58] width 9 height 9
click at [279, 127] on button "YouTube" at bounding box center [297, 130] width 67 height 16
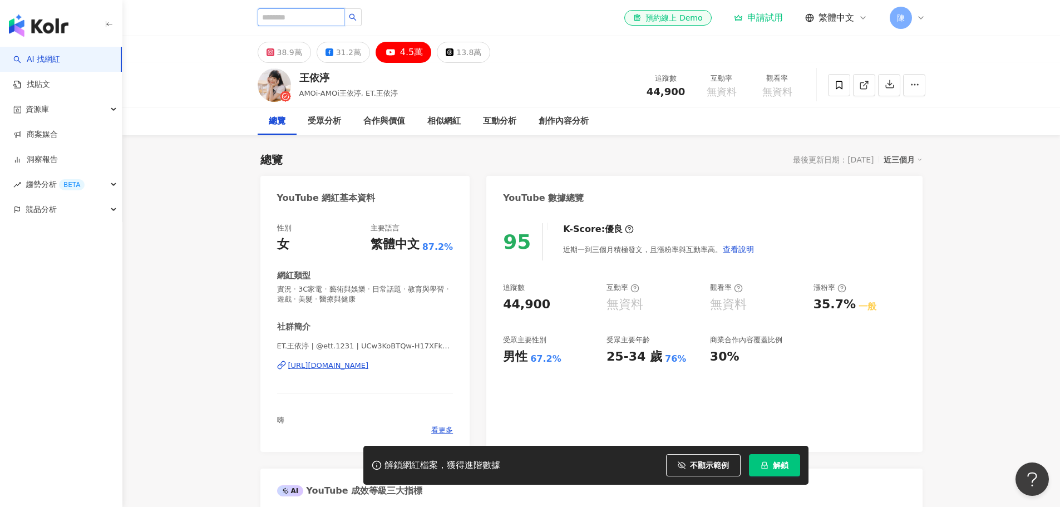
click at [289, 23] on input "search" at bounding box center [301, 17] width 87 height 18
type input "****"
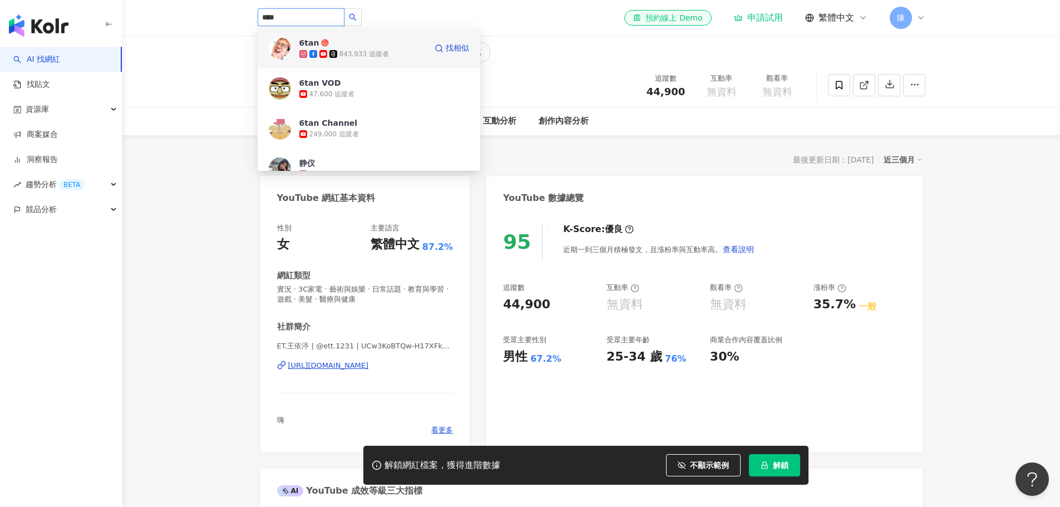
click at [314, 49] on div "843,933 追蹤者" at bounding box center [362, 53] width 127 height 11
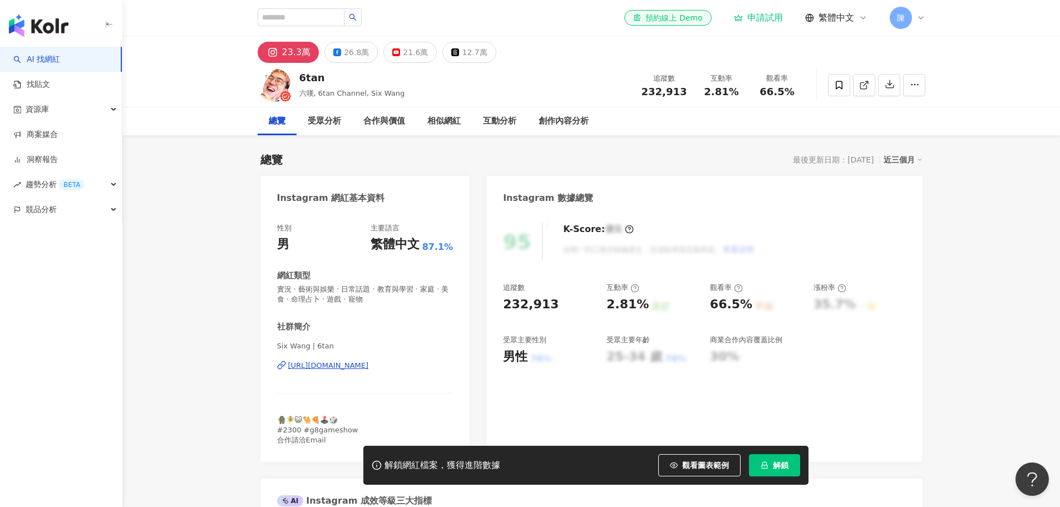
click at [287, 117] on div "總覽" at bounding box center [277, 121] width 39 height 28
click at [334, 57] on button "26.8萬" at bounding box center [350, 52] width 53 height 21
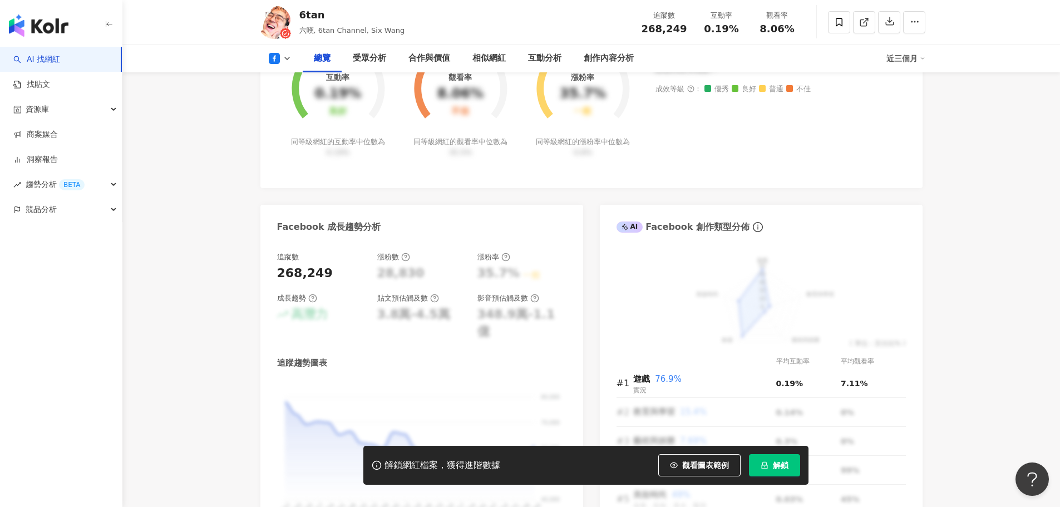
scroll to position [501, 0]
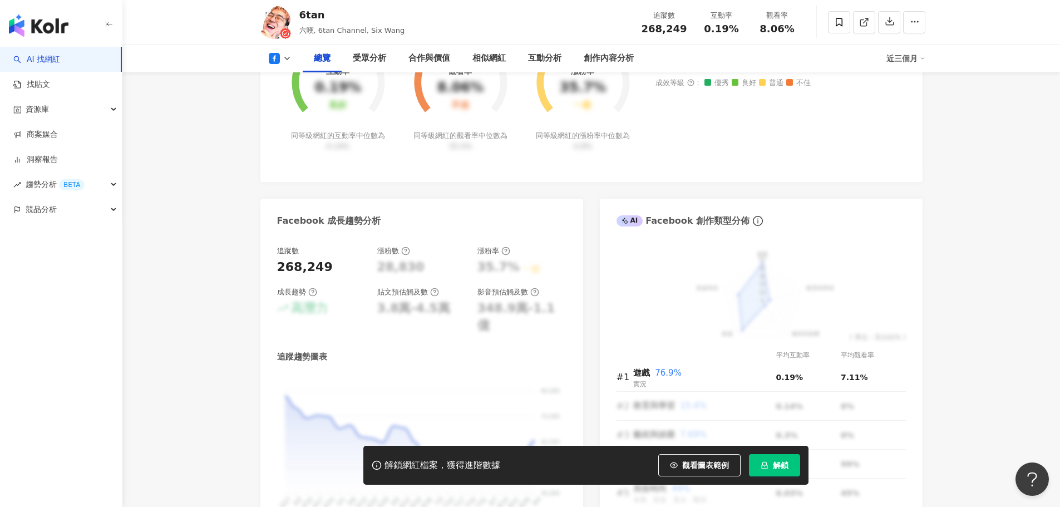
click at [684, 467] on span "觀看圖表範例" at bounding box center [705, 465] width 47 height 9
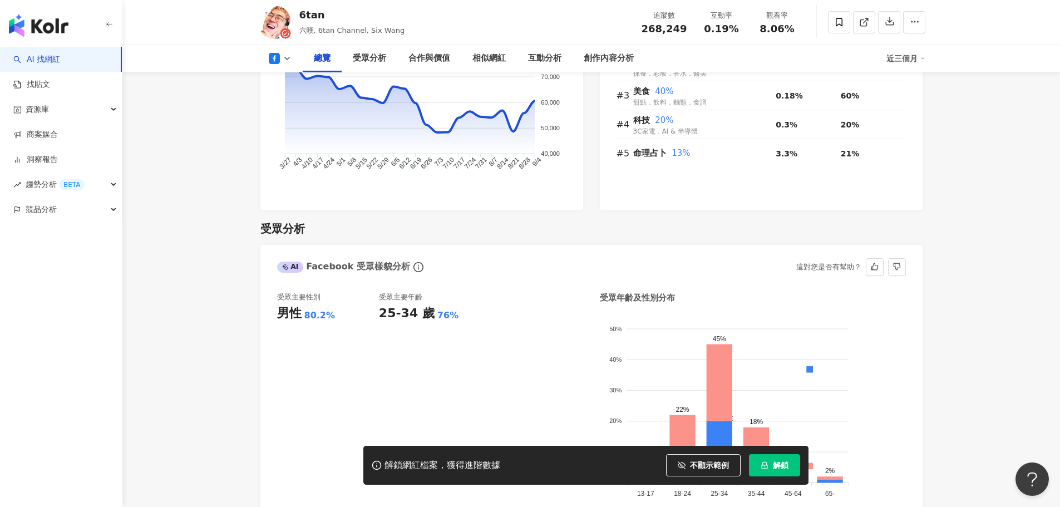
scroll to position [890, 0]
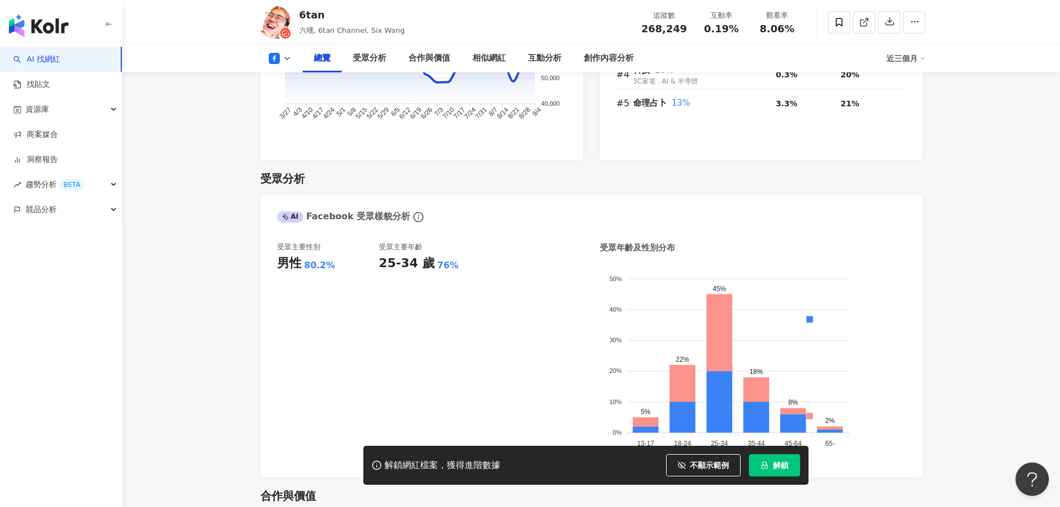
click at [289, 61] on icon at bounding box center [287, 58] width 9 height 9
click at [286, 130] on button "YouTube" at bounding box center [297, 130] width 67 height 16
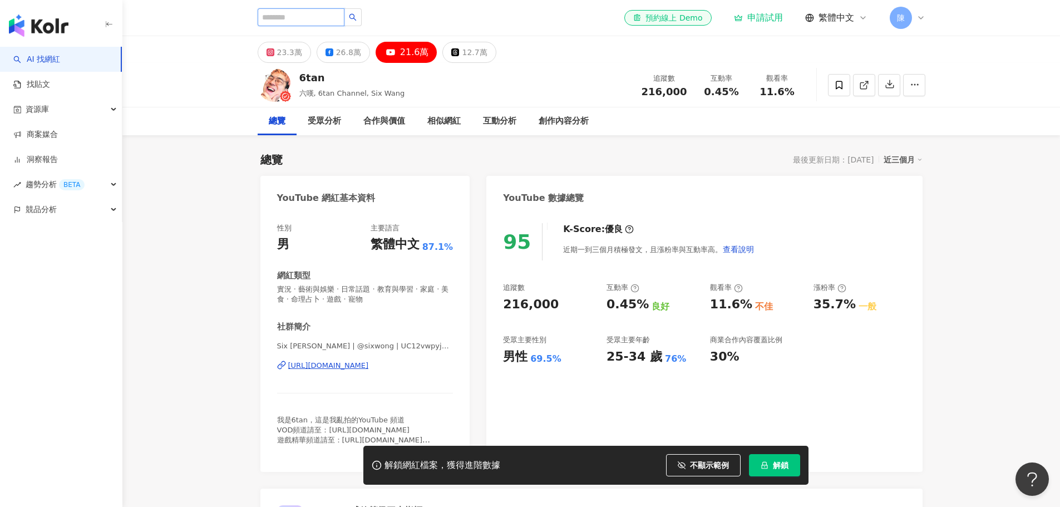
click at [290, 24] on input "search" at bounding box center [301, 17] width 87 height 18
type input "**"
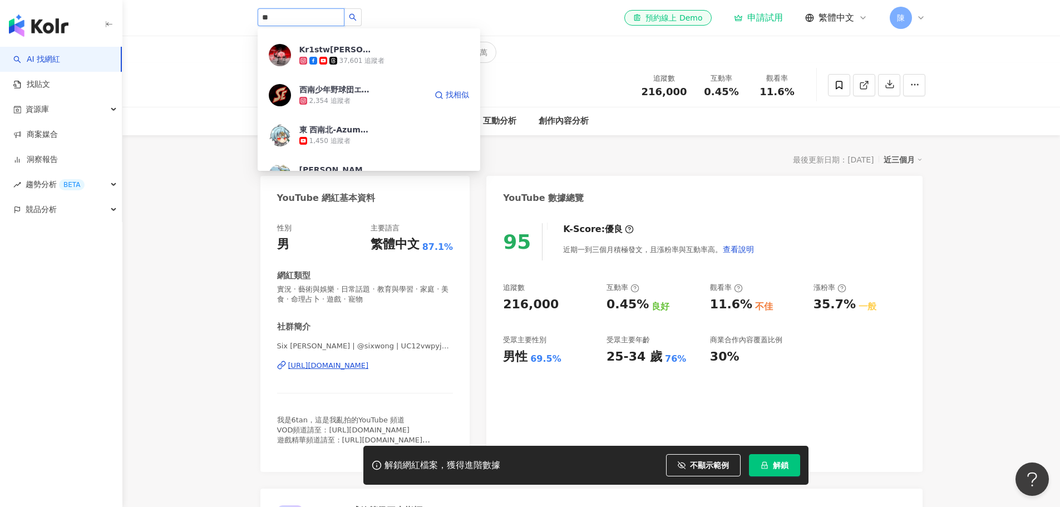
scroll to position [334, 0]
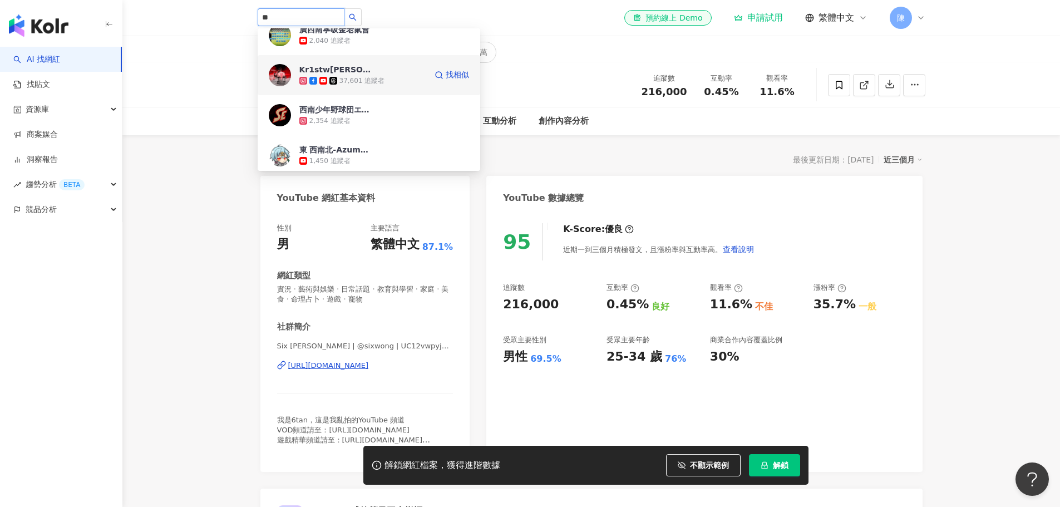
click at [383, 86] on div "37,601 追蹤者" at bounding box center [362, 80] width 127 height 11
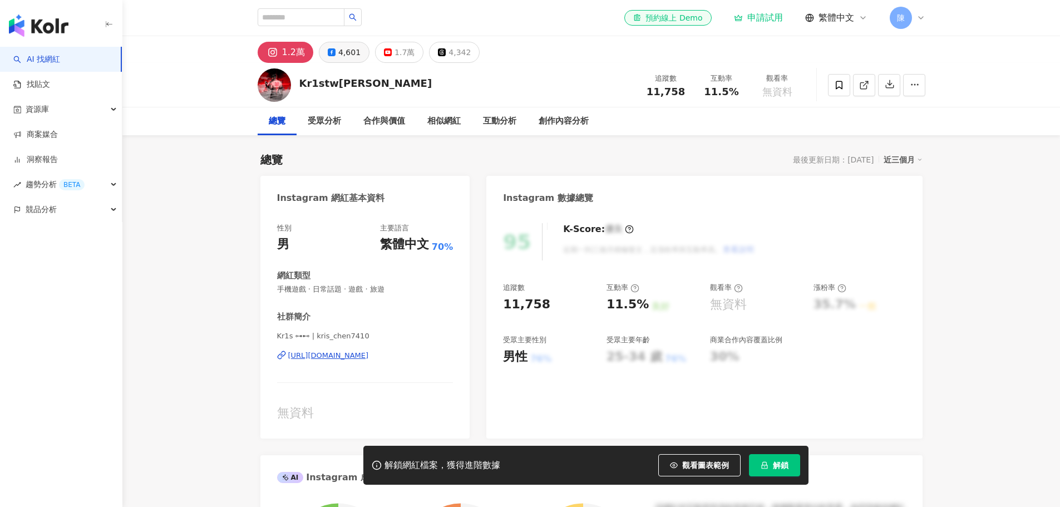
click at [349, 48] on div "4,601" at bounding box center [349, 53] width 22 height 16
click at [702, 465] on span "觀看圖表範例" at bounding box center [705, 465] width 47 height 9
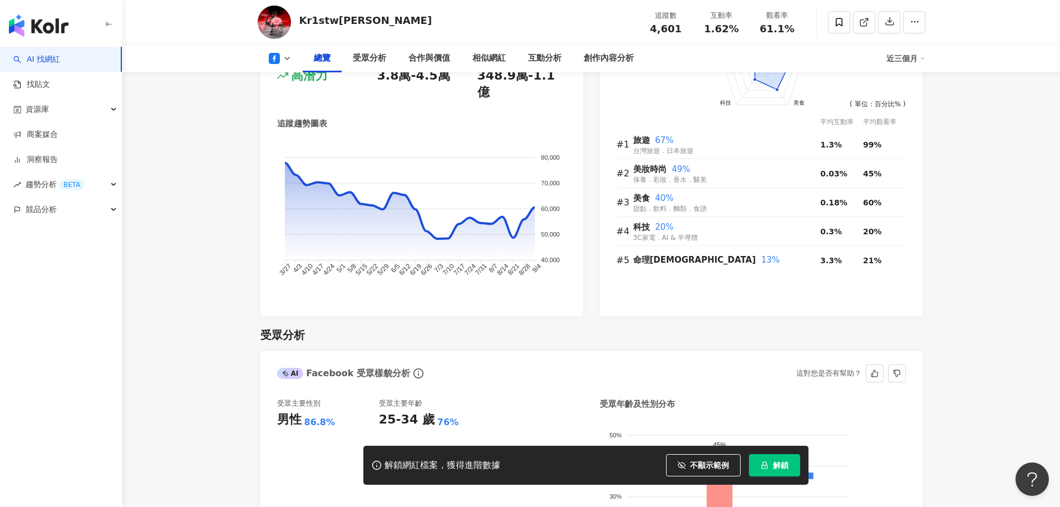
scroll to position [557, 0]
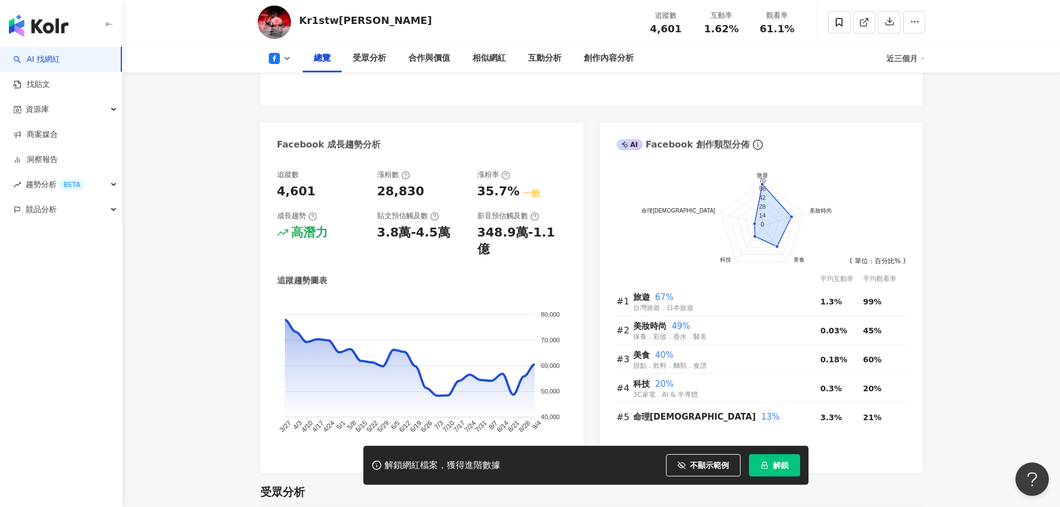
click at [279, 62] on icon at bounding box center [274, 58] width 11 height 11
click at [292, 129] on button "YouTube" at bounding box center [297, 130] width 67 height 16
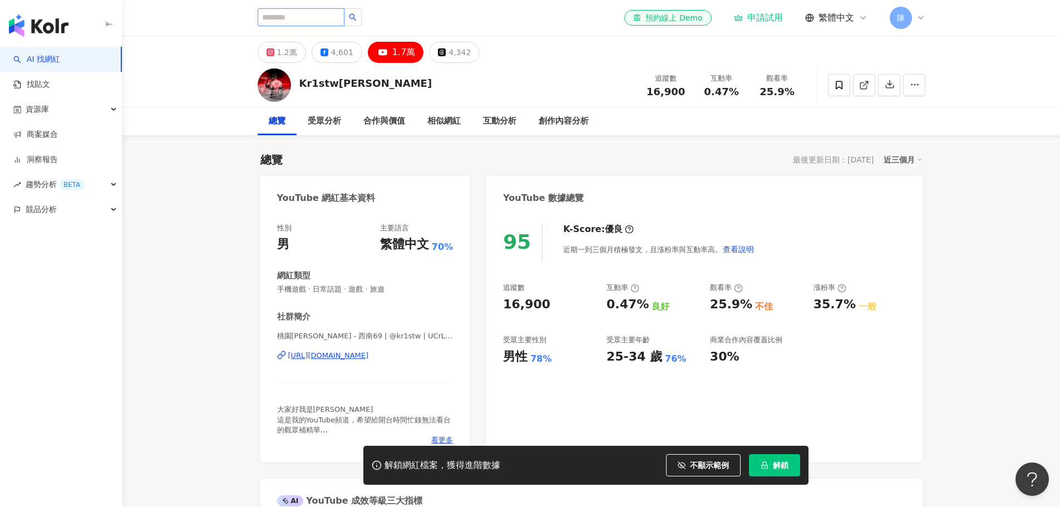
click at [281, 16] on input "search" at bounding box center [301, 17] width 87 height 18
type input "***"
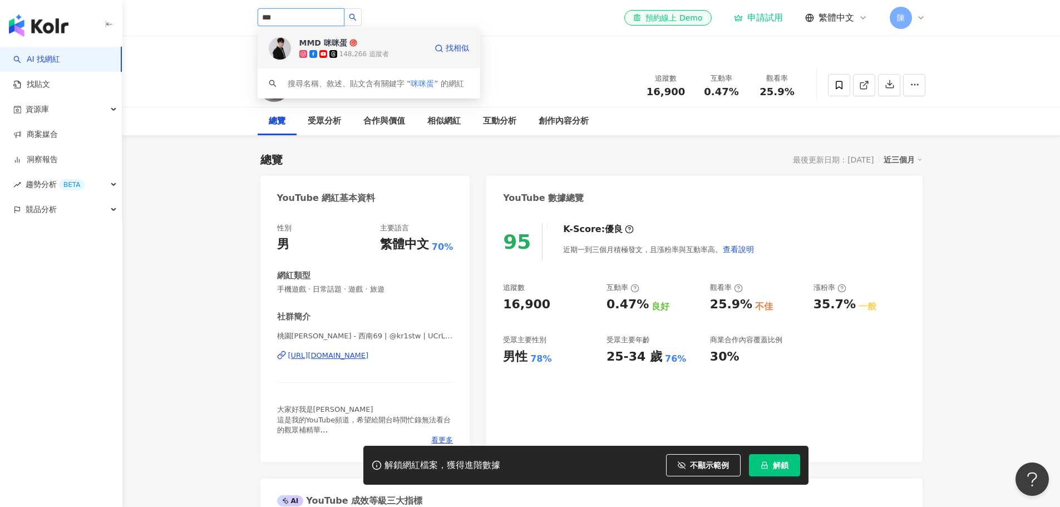
click at [336, 53] on icon at bounding box center [333, 54] width 8 height 8
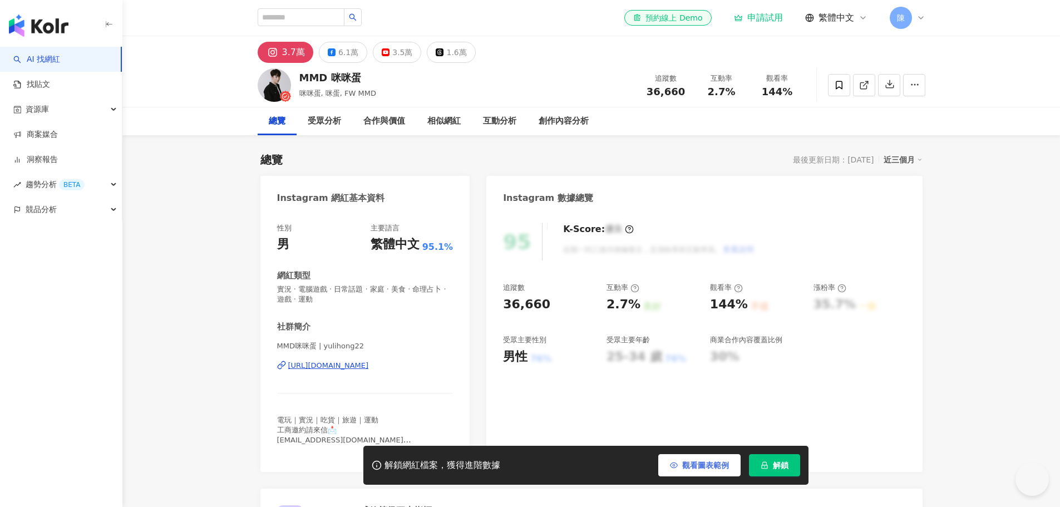
click at [717, 471] on button "觀看圖表範例" at bounding box center [699, 465] width 82 height 22
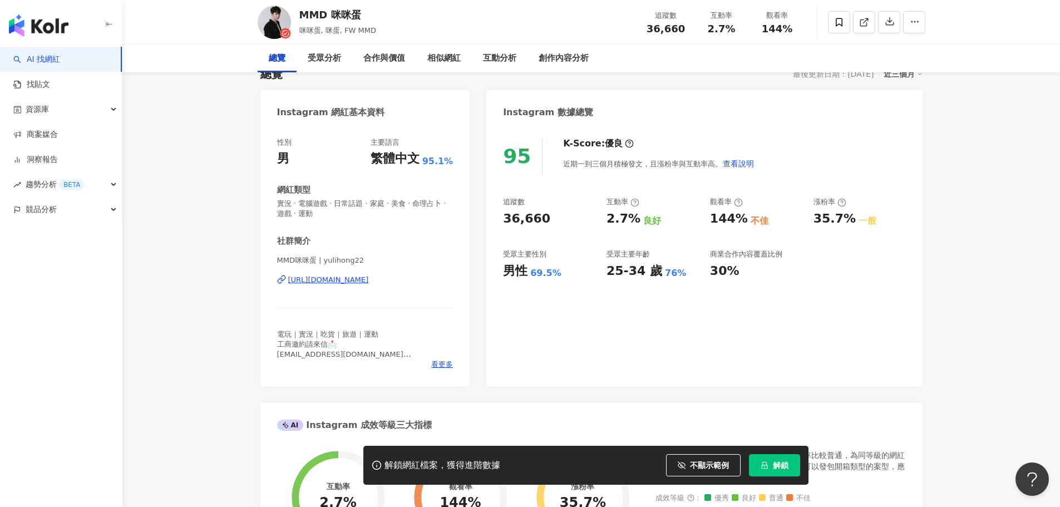
scroll to position [111, 0]
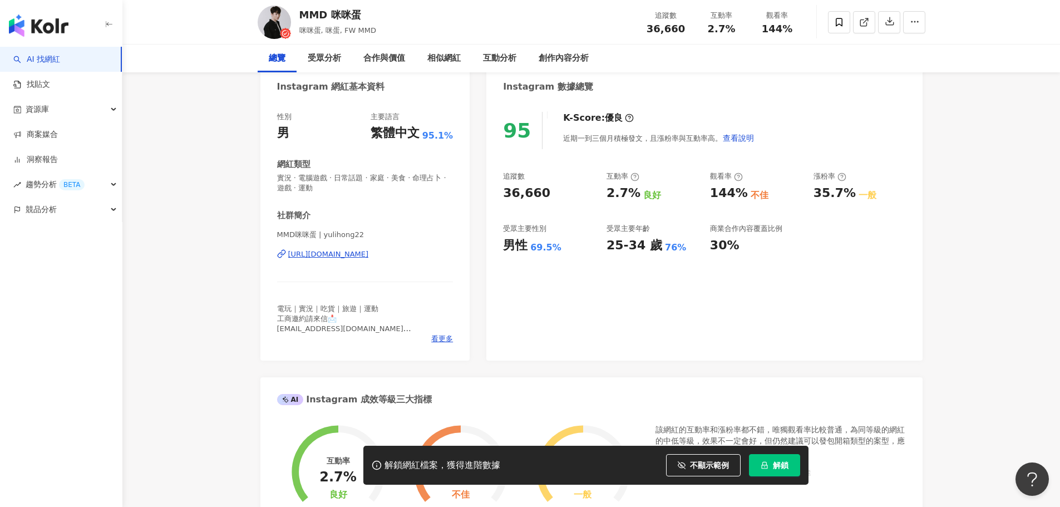
click at [352, 44] on div "MMD 咪咪蛋 咪咪蛋, 咪蛋, FW MMD 追蹤數 36,660 互動率 2.7% 觀看率 144%" at bounding box center [591, 22] width 712 height 44
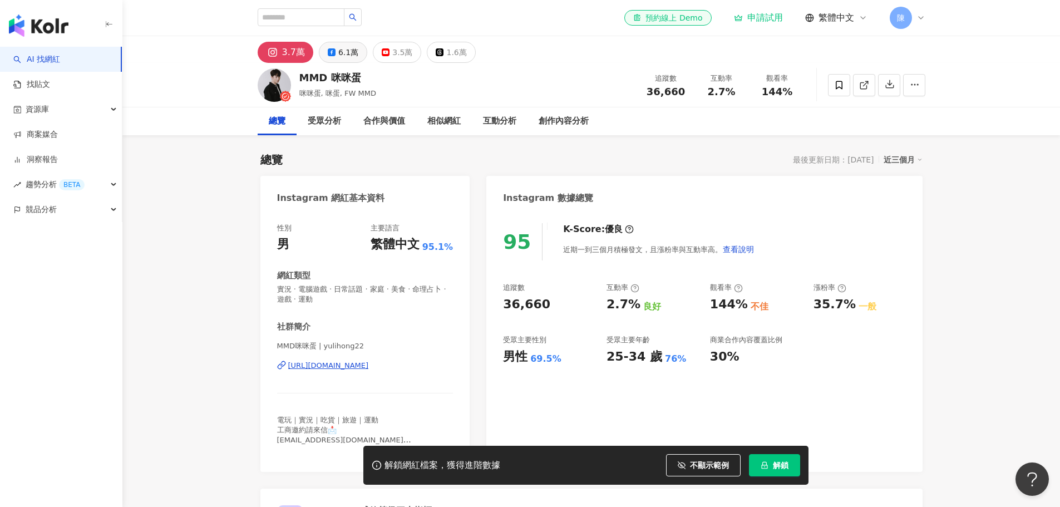
click at [338, 52] on div "6.1萬" at bounding box center [348, 53] width 20 height 16
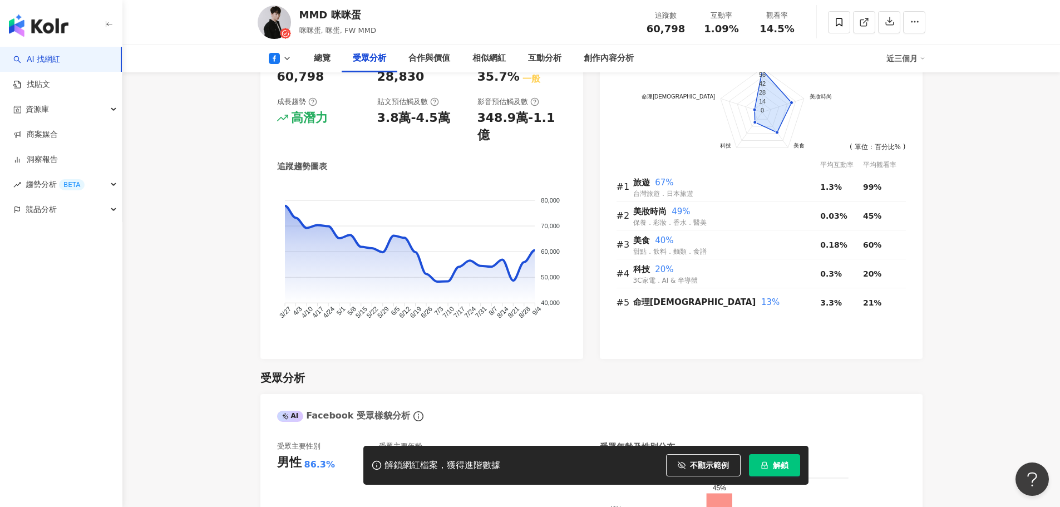
scroll to position [1002, 0]
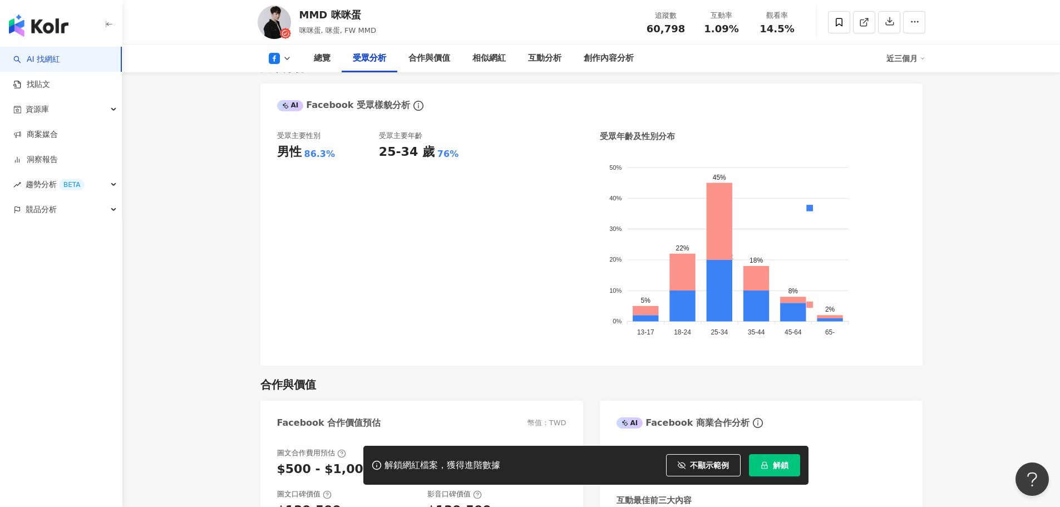
click at [286, 58] on polyline at bounding box center [287, 58] width 4 height 2
click at [283, 128] on button "YouTube" at bounding box center [297, 130] width 67 height 16
